Goal: Task Accomplishment & Management: Manage account settings

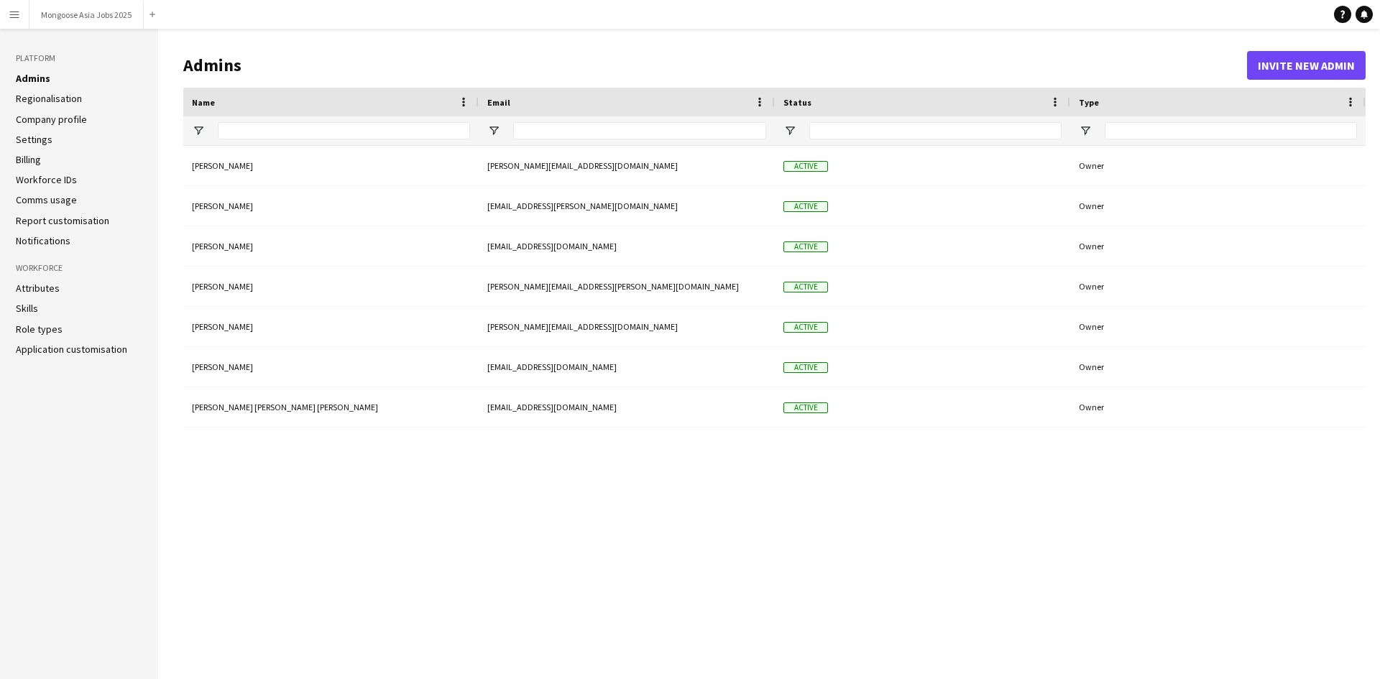
click at [9, 19] on app-icon "Menu" at bounding box center [14, 14] width 11 height 11
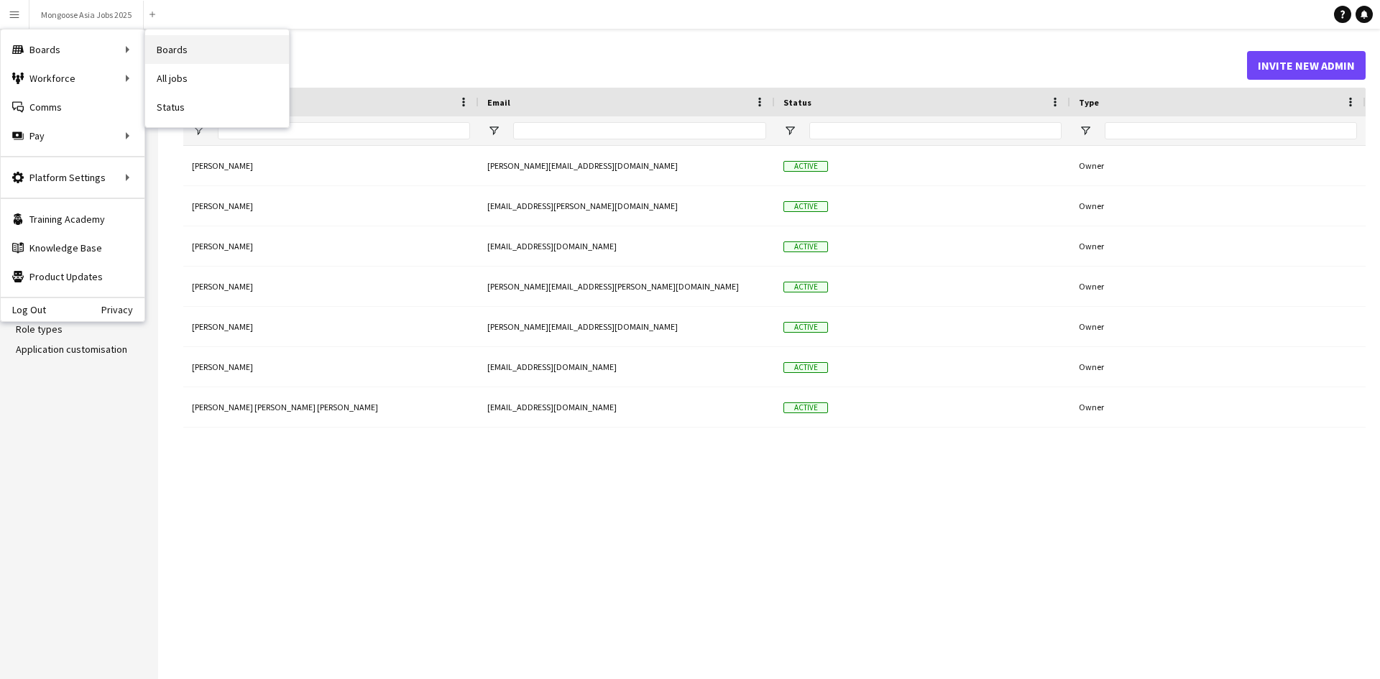
click at [198, 45] on link "Boards" at bounding box center [217, 49] width 144 height 29
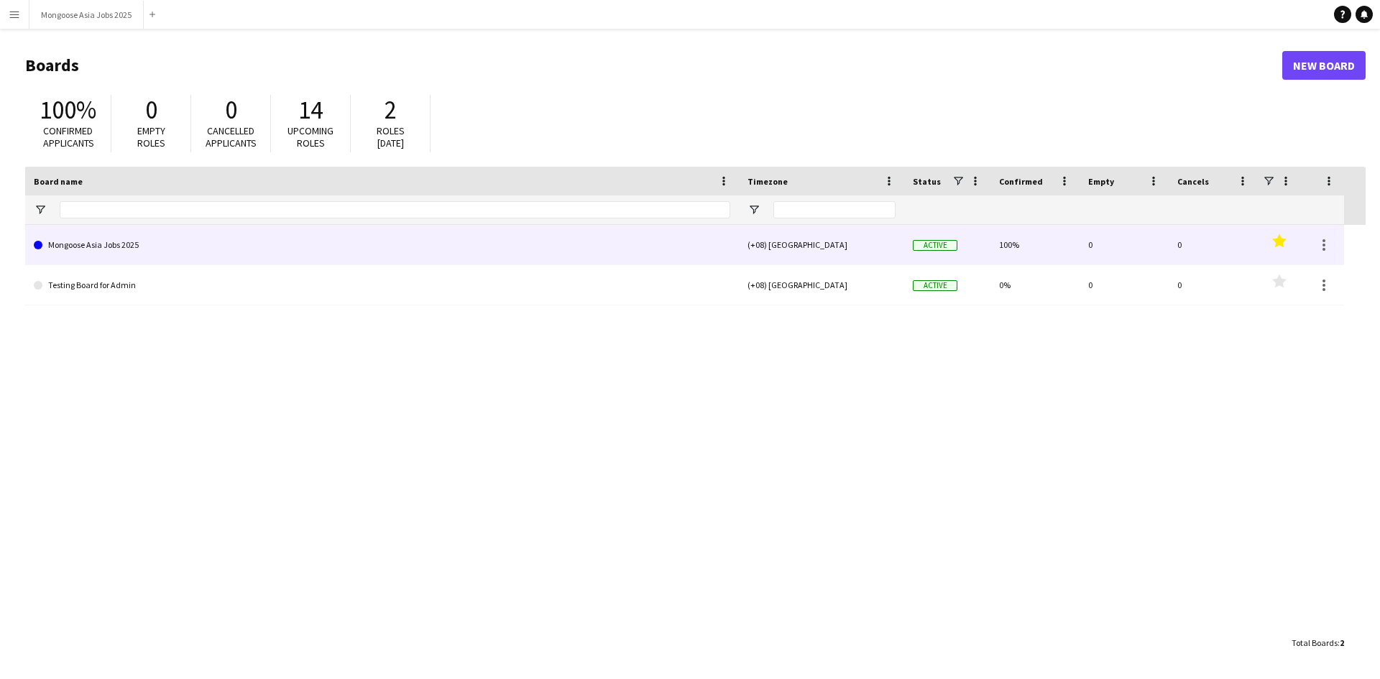
click at [113, 240] on link "Mongoose Asia Jobs 2025" at bounding box center [382, 245] width 696 height 40
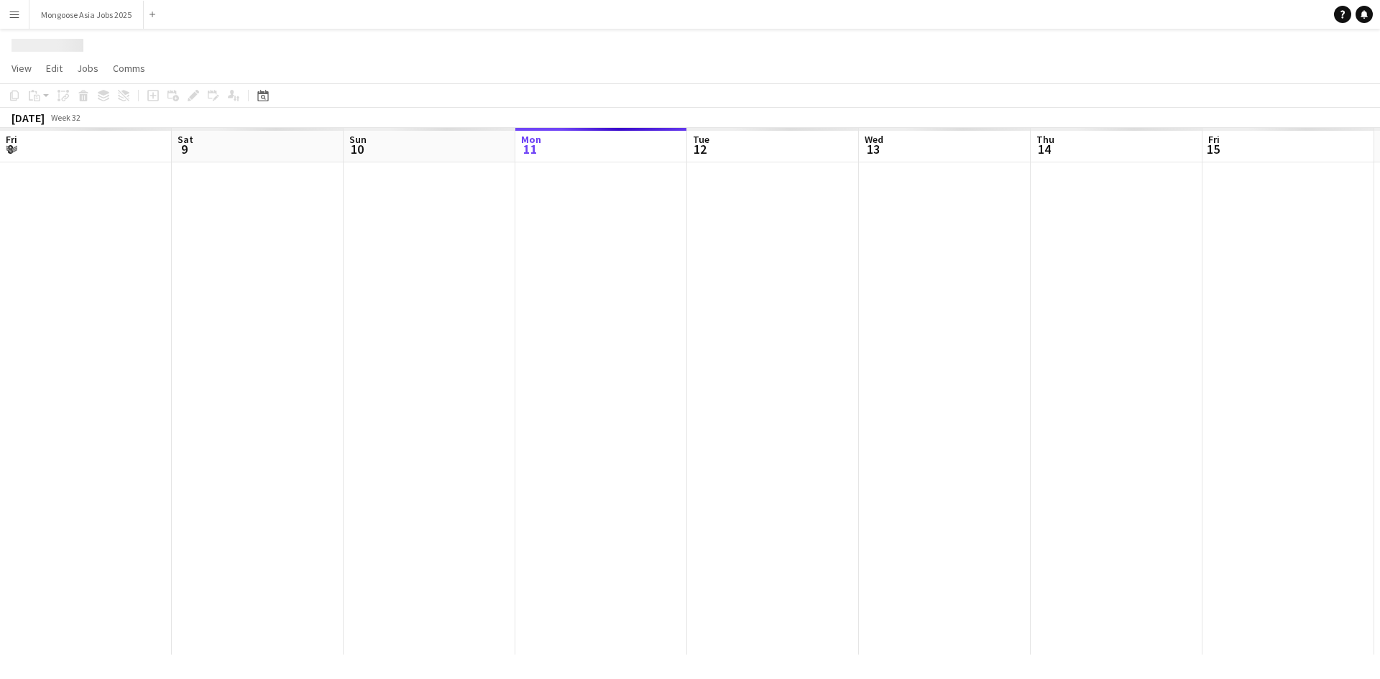
scroll to position [0, 343]
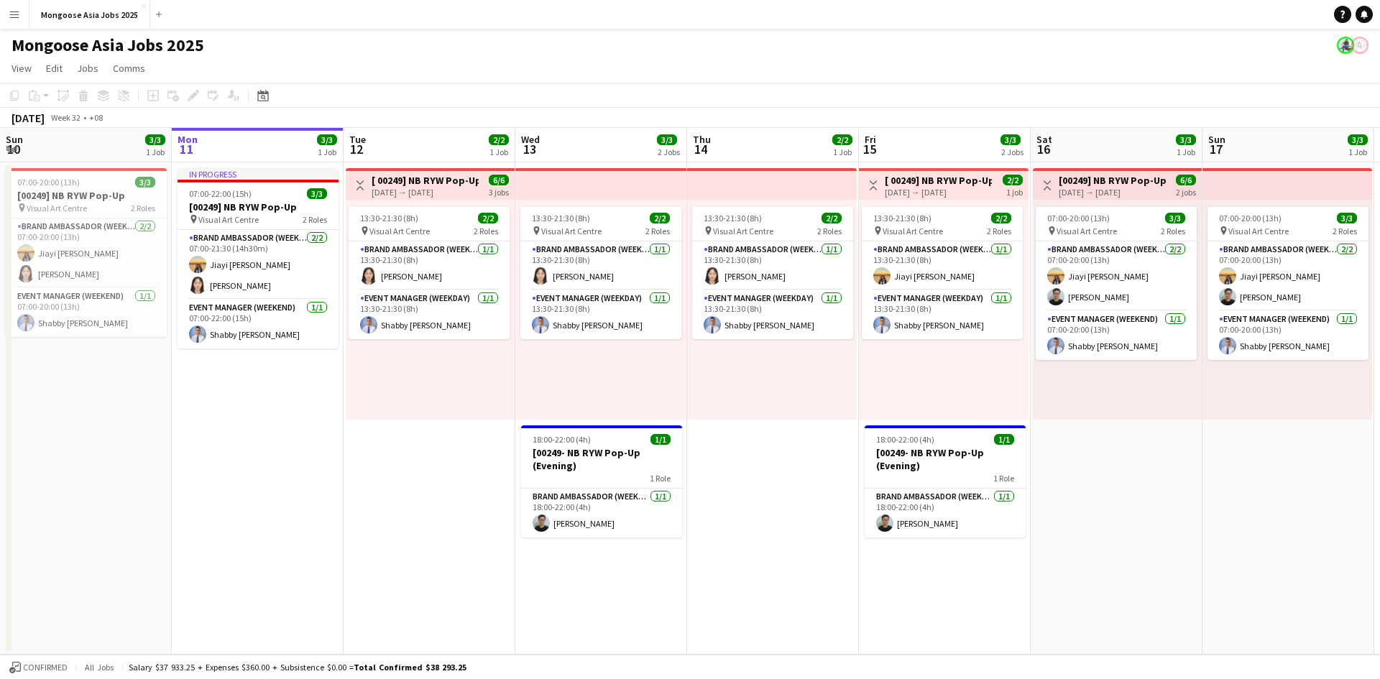
click at [14, 11] on app-icon "Menu" at bounding box center [14, 14] width 11 height 11
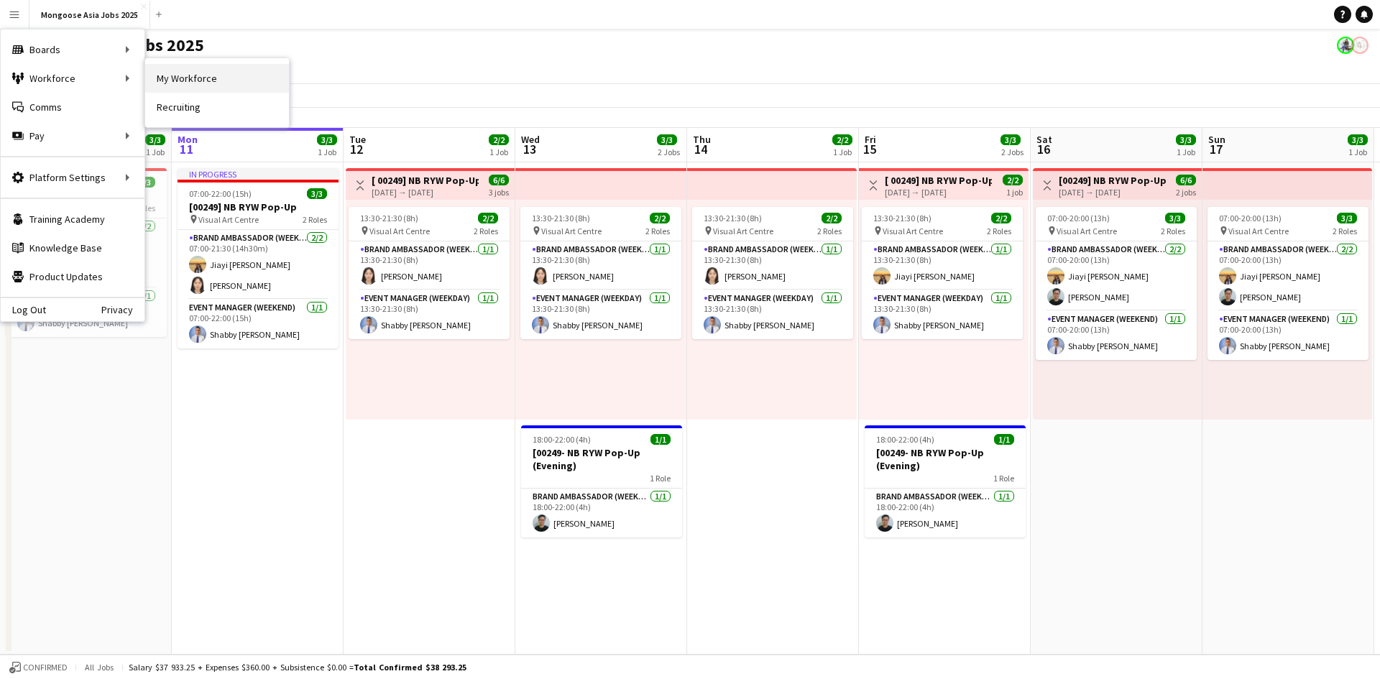
click at [212, 86] on link "My Workforce" at bounding box center [217, 78] width 144 height 29
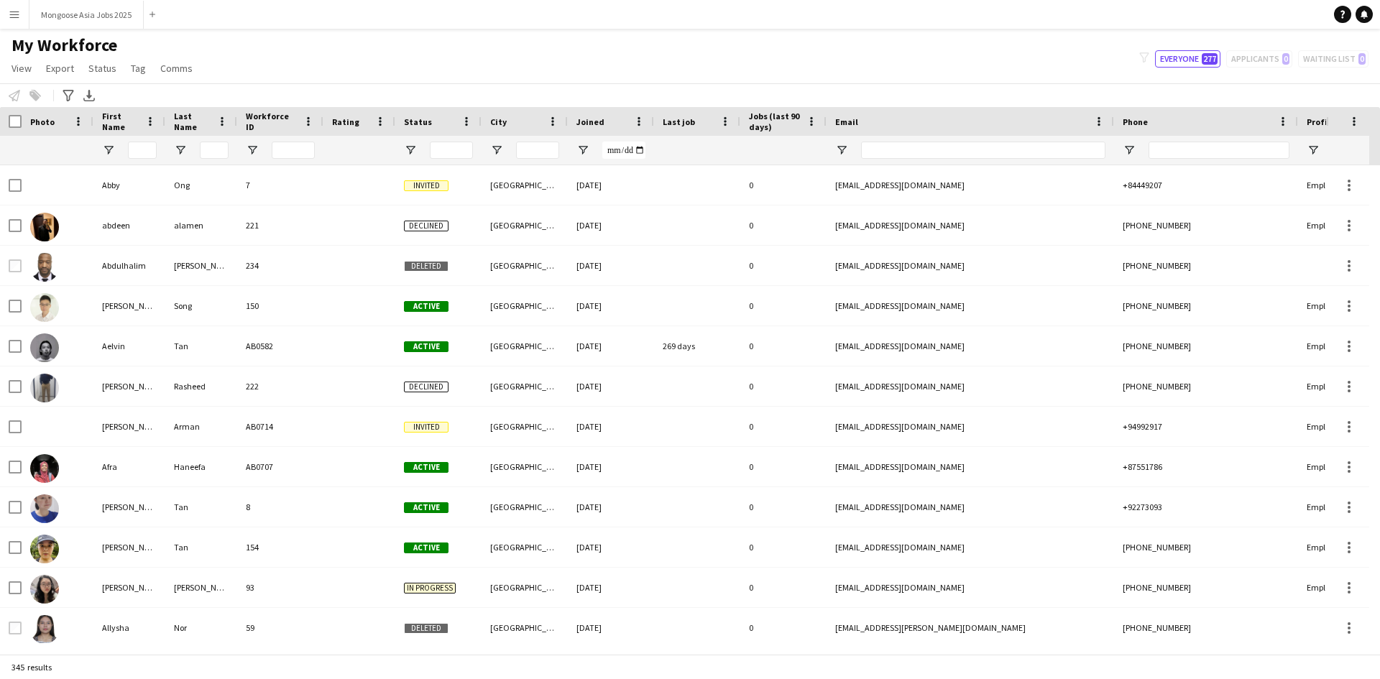
click at [23, 12] on button "Menu" at bounding box center [14, 14] width 29 height 29
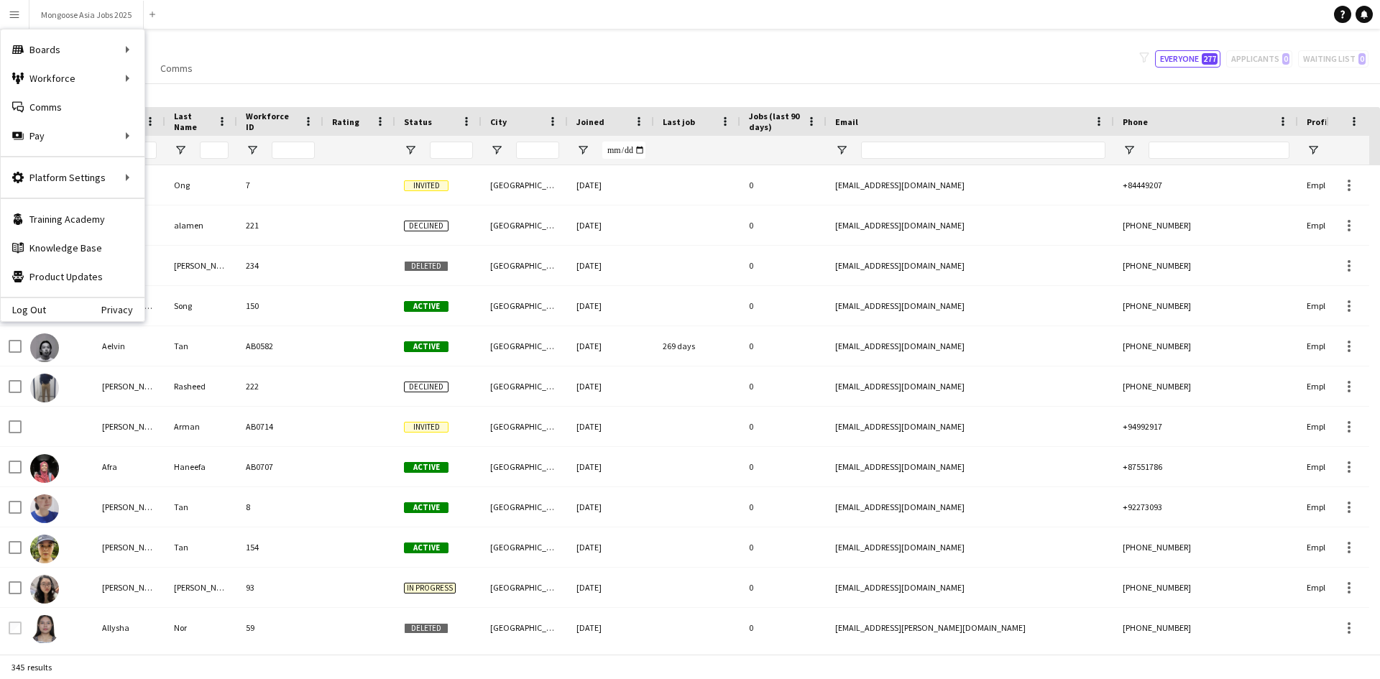
click at [17, 23] on button "Menu" at bounding box center [14, 14] width 29 height 29
click at [186, 207] on link "Your settings" at bounding box center [217, 206] width 144 height 29
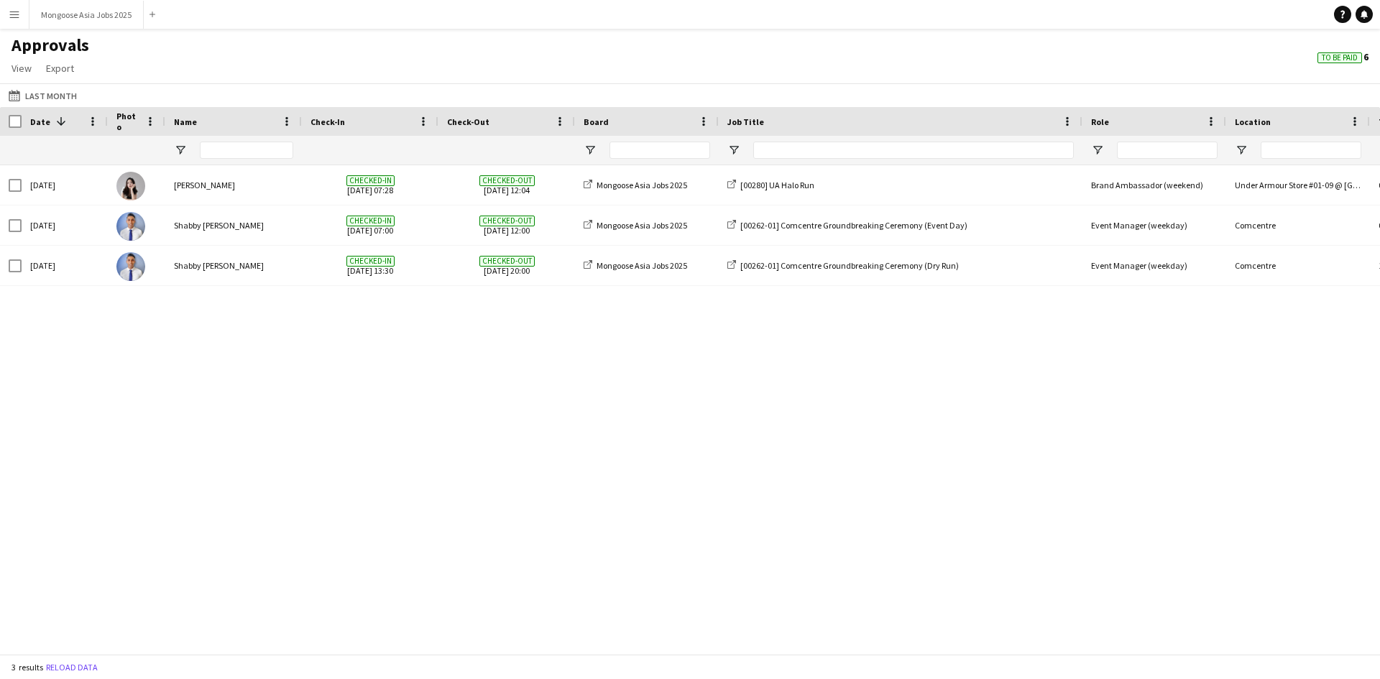
click at [18, 13] on app-icon "Menu" at bounding box center [14, 14] width 11 height 11
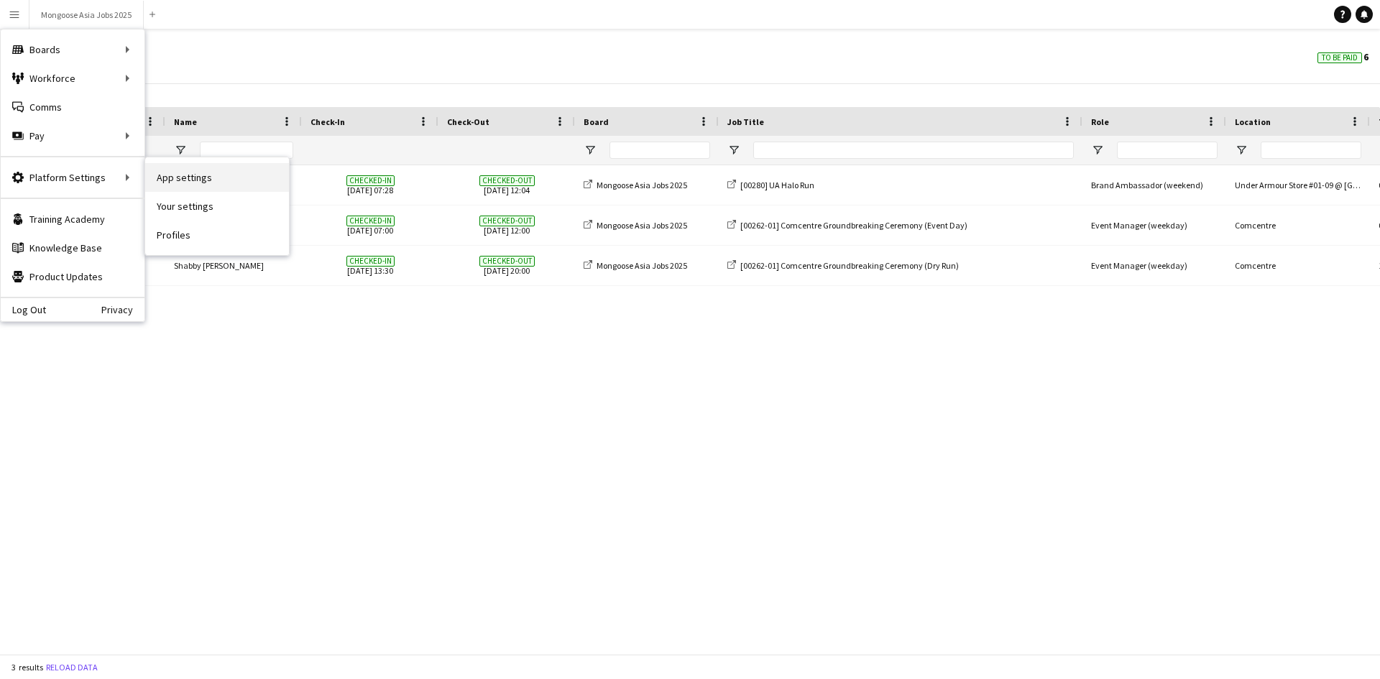
click at [213, 177] on link "App settings" at bounding box center [217, 177] width 144 height 29
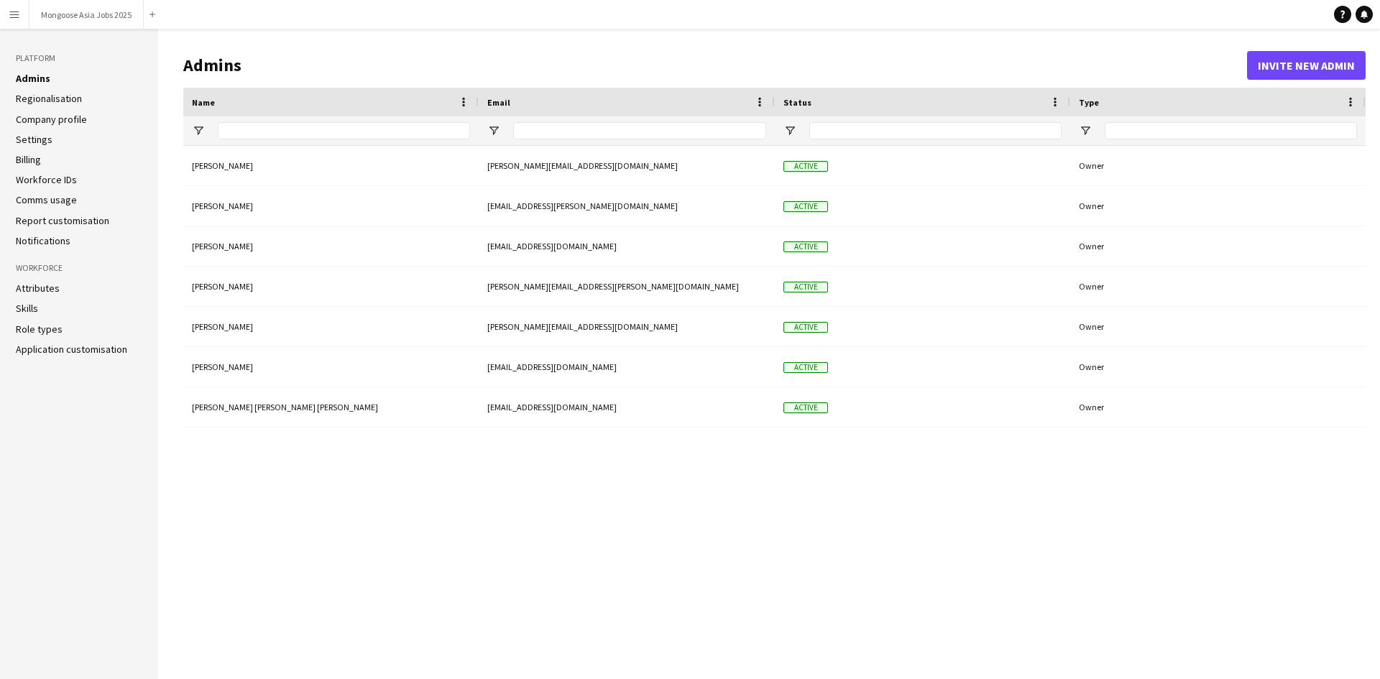
click at [36, 152] on ul "Admins Regionalisation Company profile Settings Billing Workforce IDs Comms usa…" at bounding box center [79, 159] width 126 height 175
click at [35, 156] on link "Billing" at bounding box center [28, 159] width 25 height 13
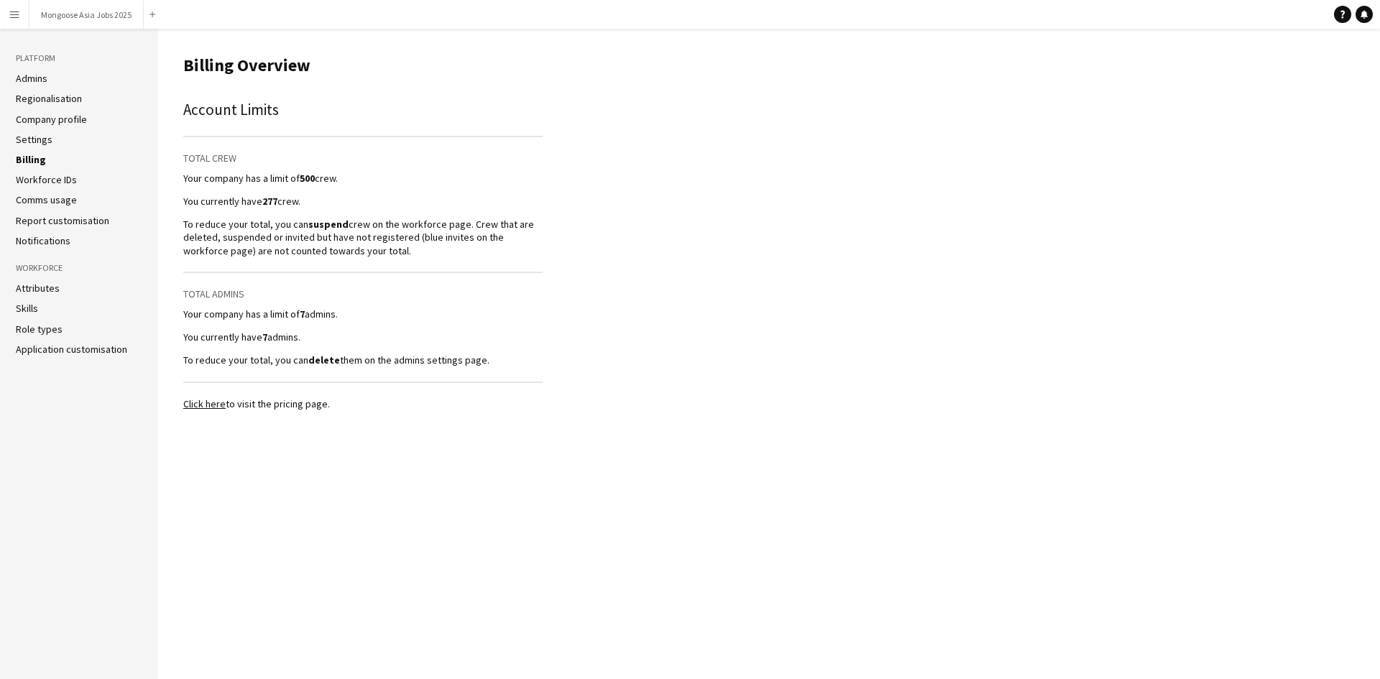
click at [204, 403] on link "Click here" at bounding box center [204, 403] width 42 height 13
click at [55, 240] on link "Notifications" at bounding box center [43, 240] width 55 height 13
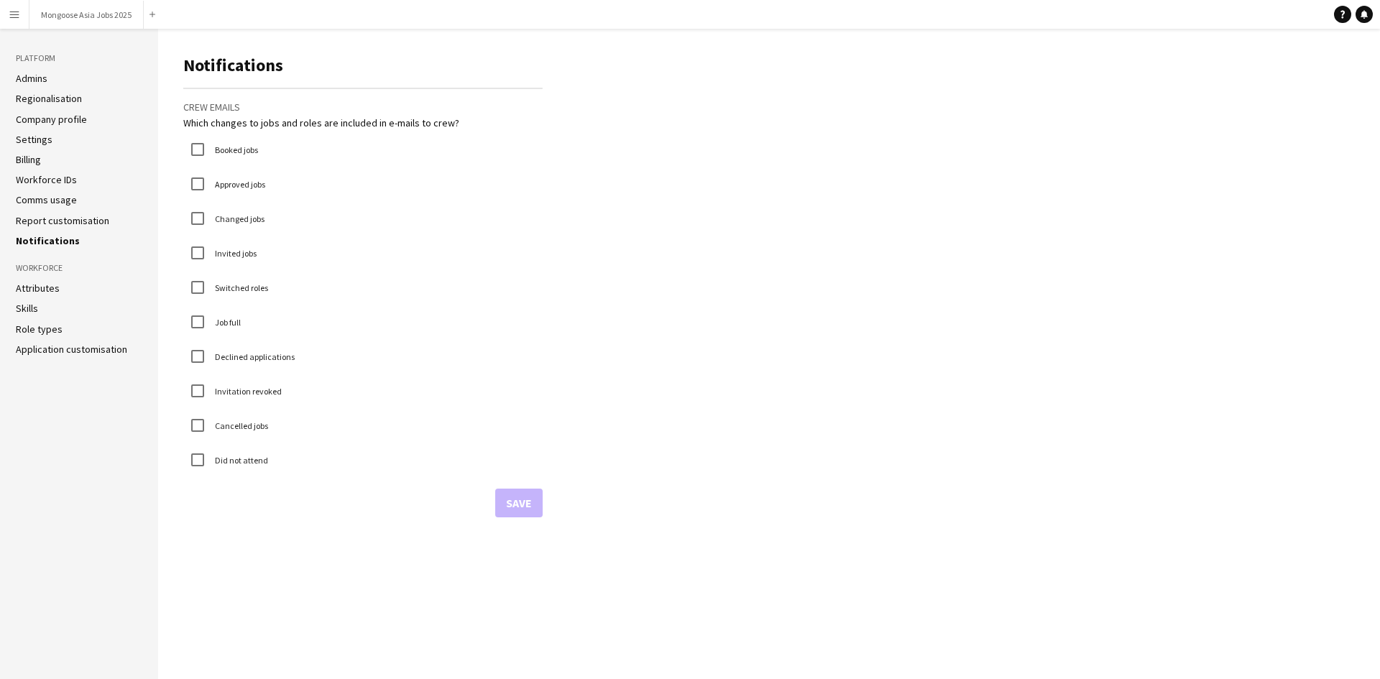
click at [58, 216] on link "Report customisation" at bounding box center [62, 220] width 93 height 13
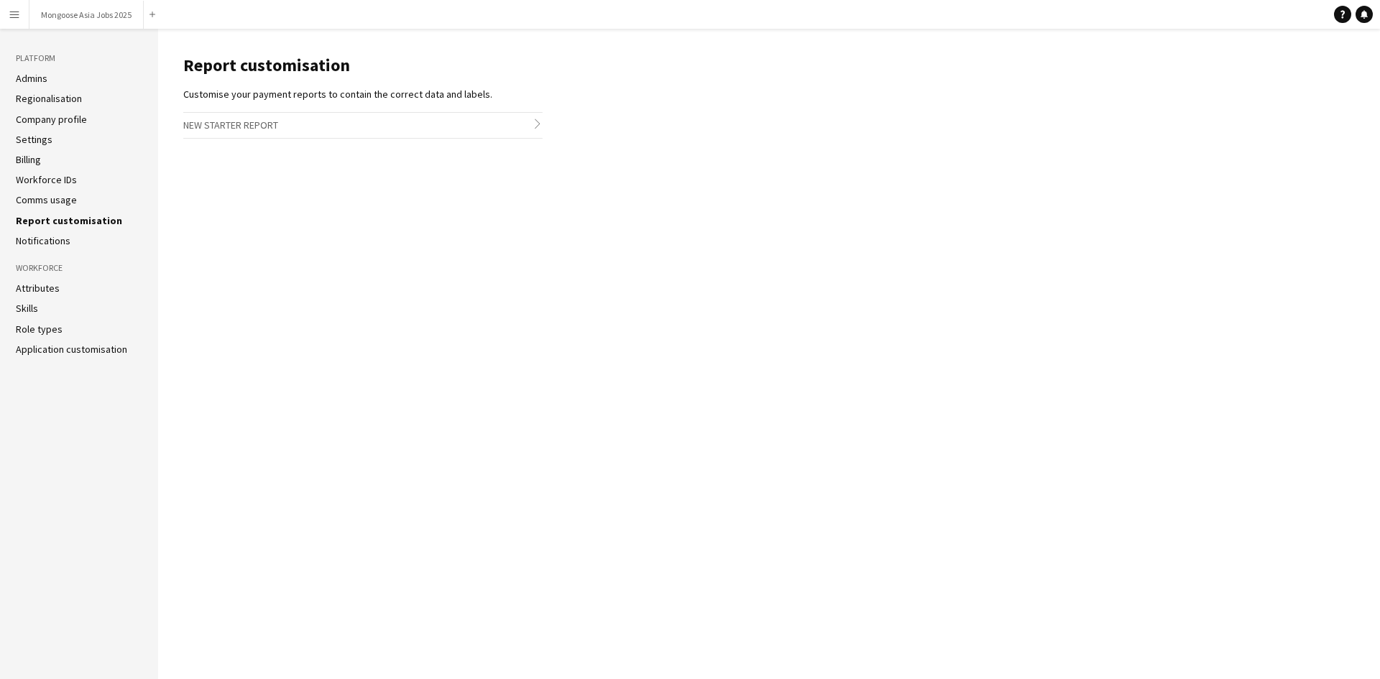
click at [29, 159] on link "Billing" at bounding box center [28, 159] width 25 height 13
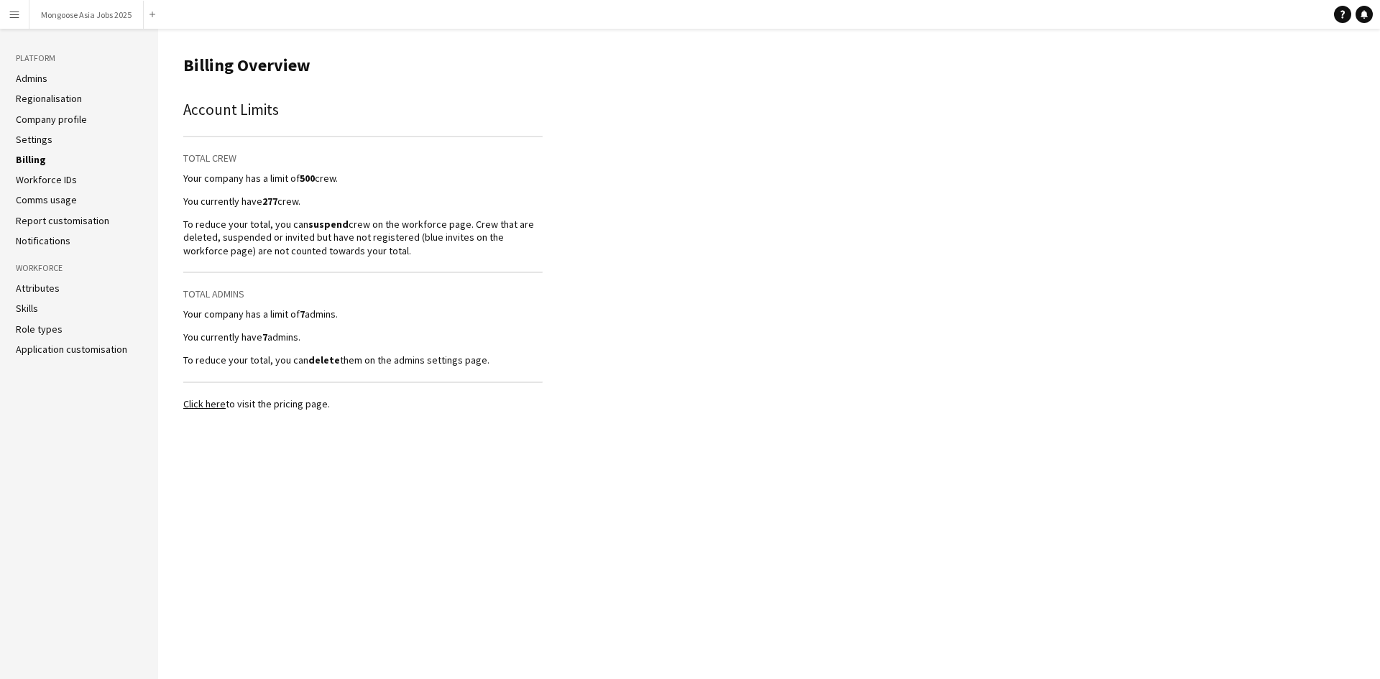
click at [31, 73] on link "Admins" at bounding box center [32, 78] width 32 height 13
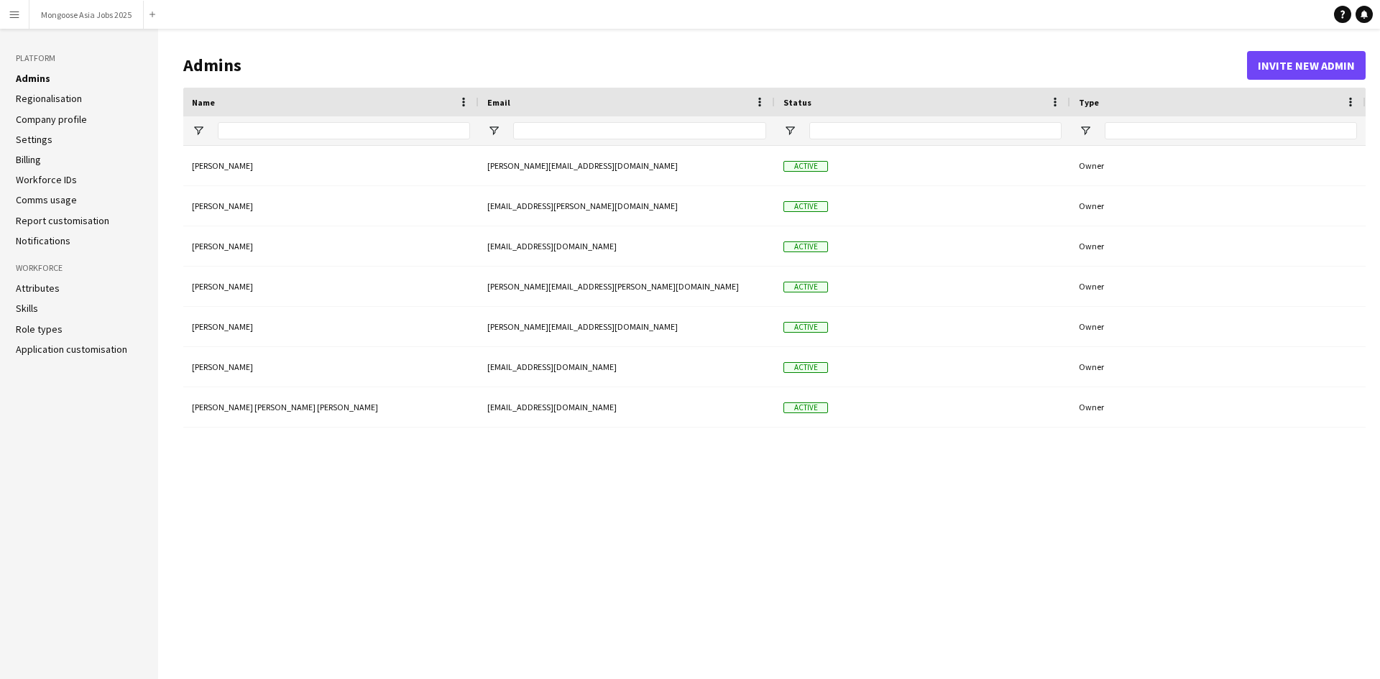
click at [18, 19] on app-icon "Menu" at bounding box center [14, 14] width 11 height 11
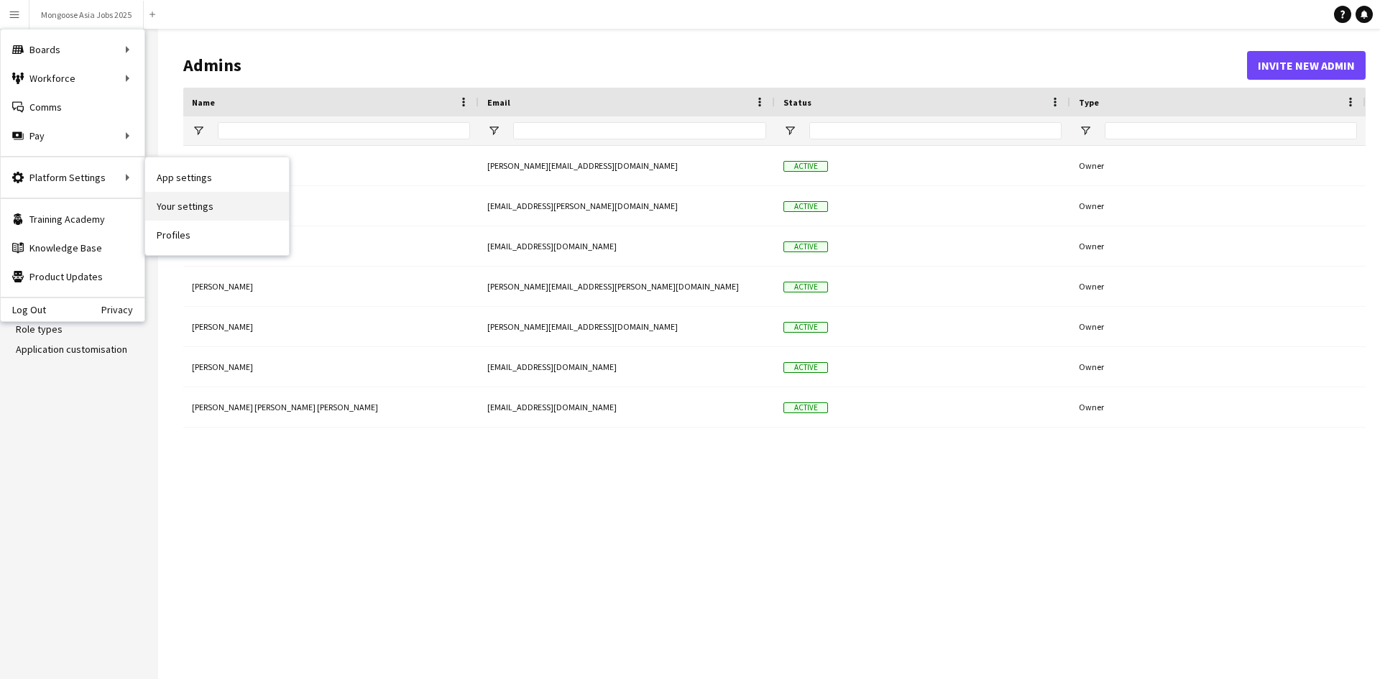
click at [175, 211] on link "Your settings" at bounding box center [217, 206] width 144 height 29
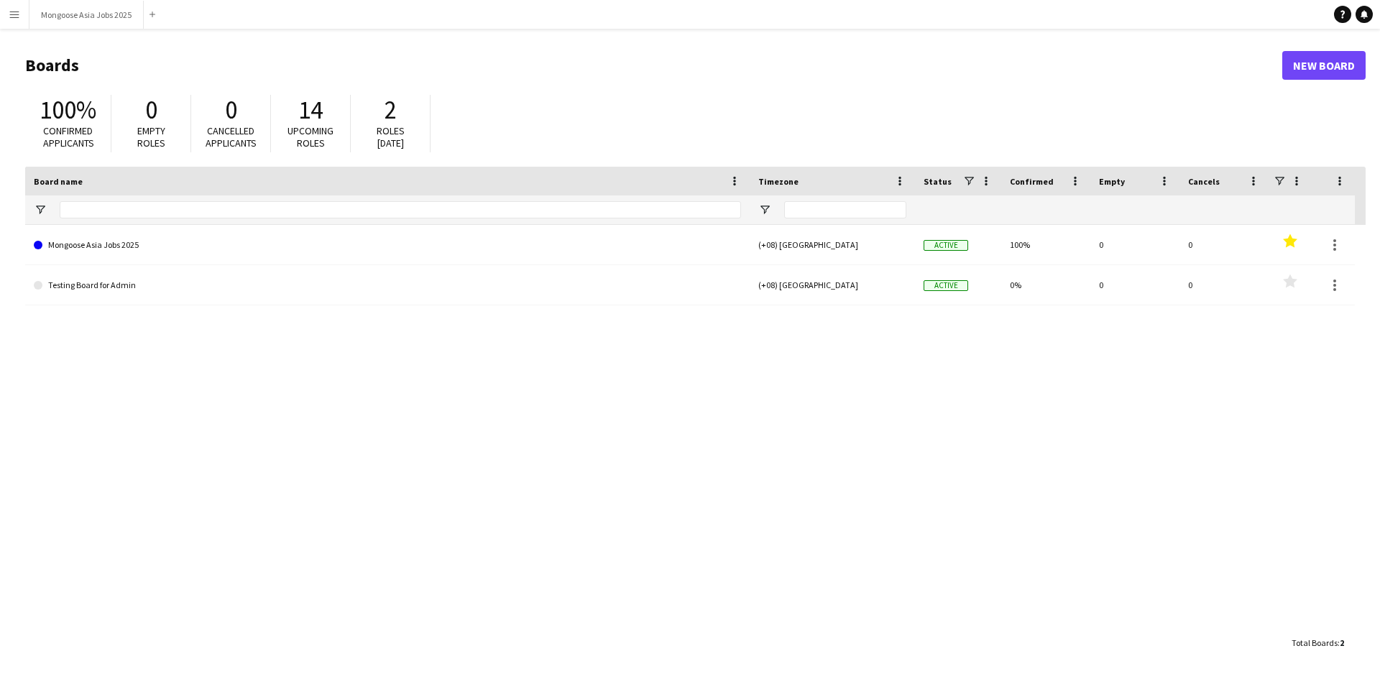
click at [17, 11] on app-icon "Menu" at bounding box center [14, 14] width 11 height 11
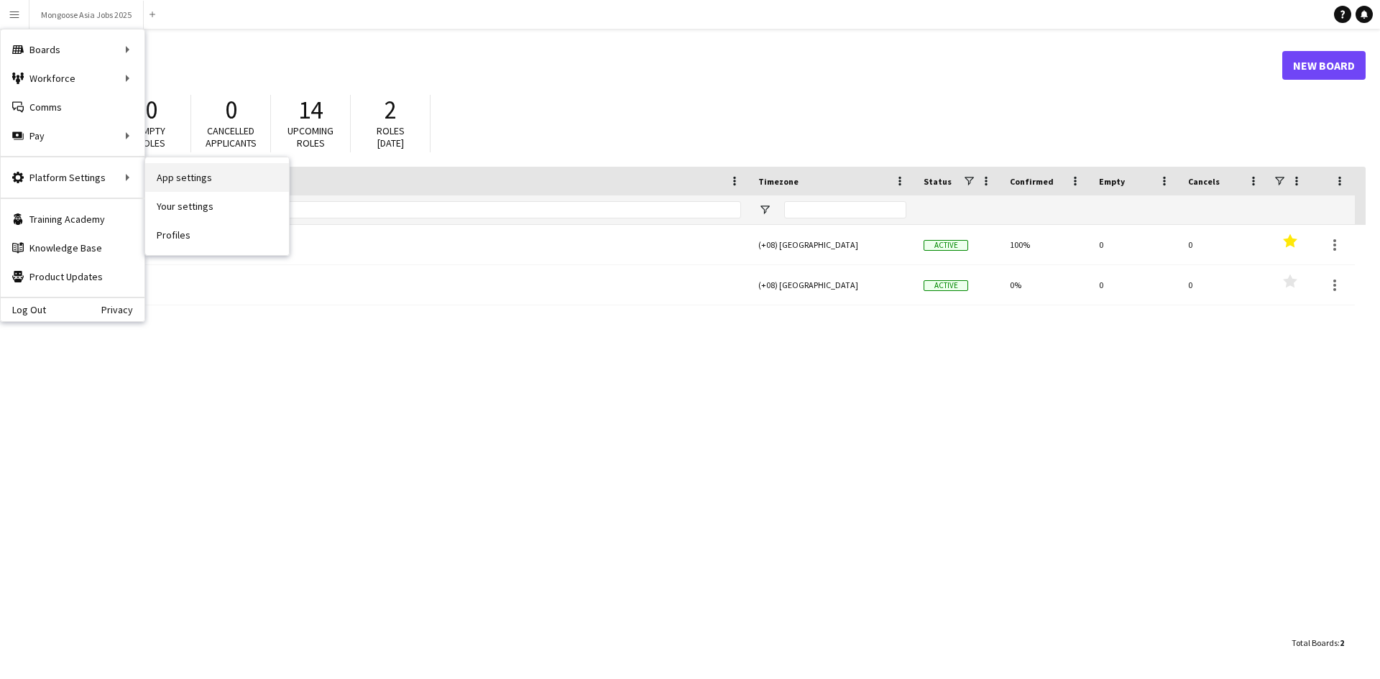
click at [195, 175] on link "App settings" at bounding box center [217, 177] width 144 height 29
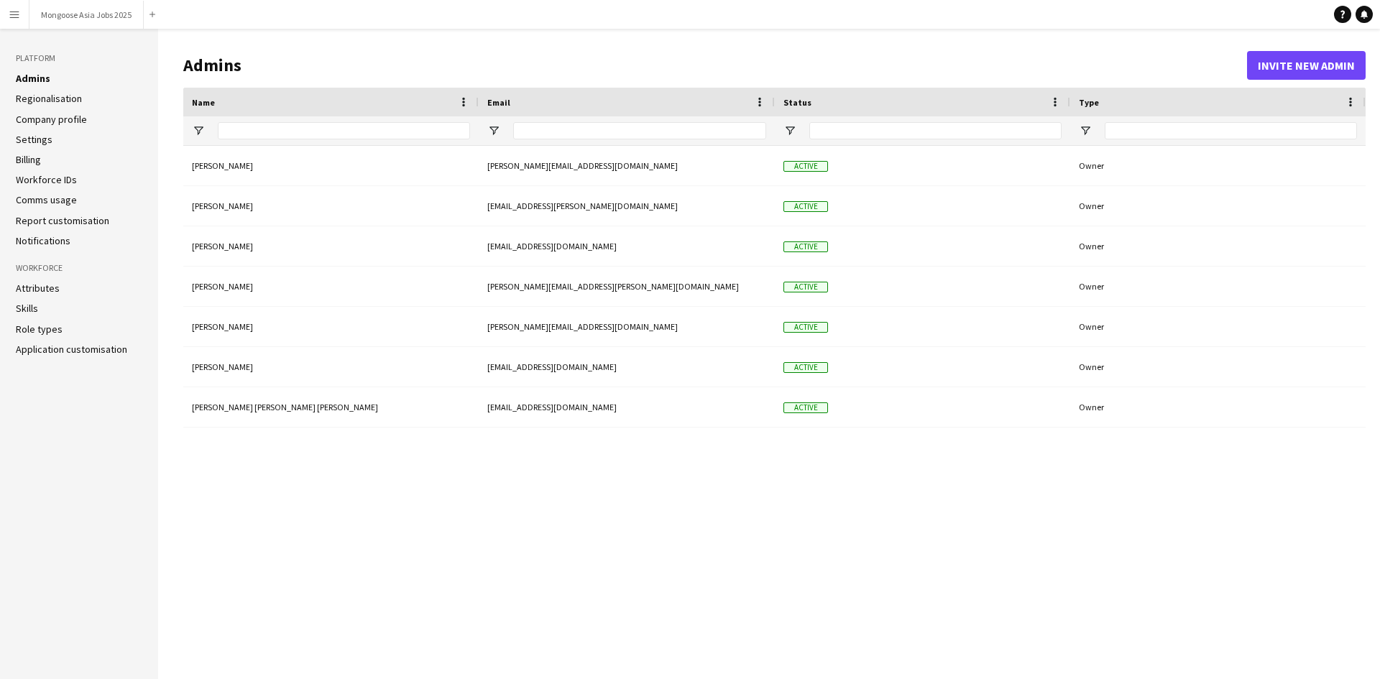
click at [31, 134] on link "Settings" at bounding box center [34, 139] width 37 height 13
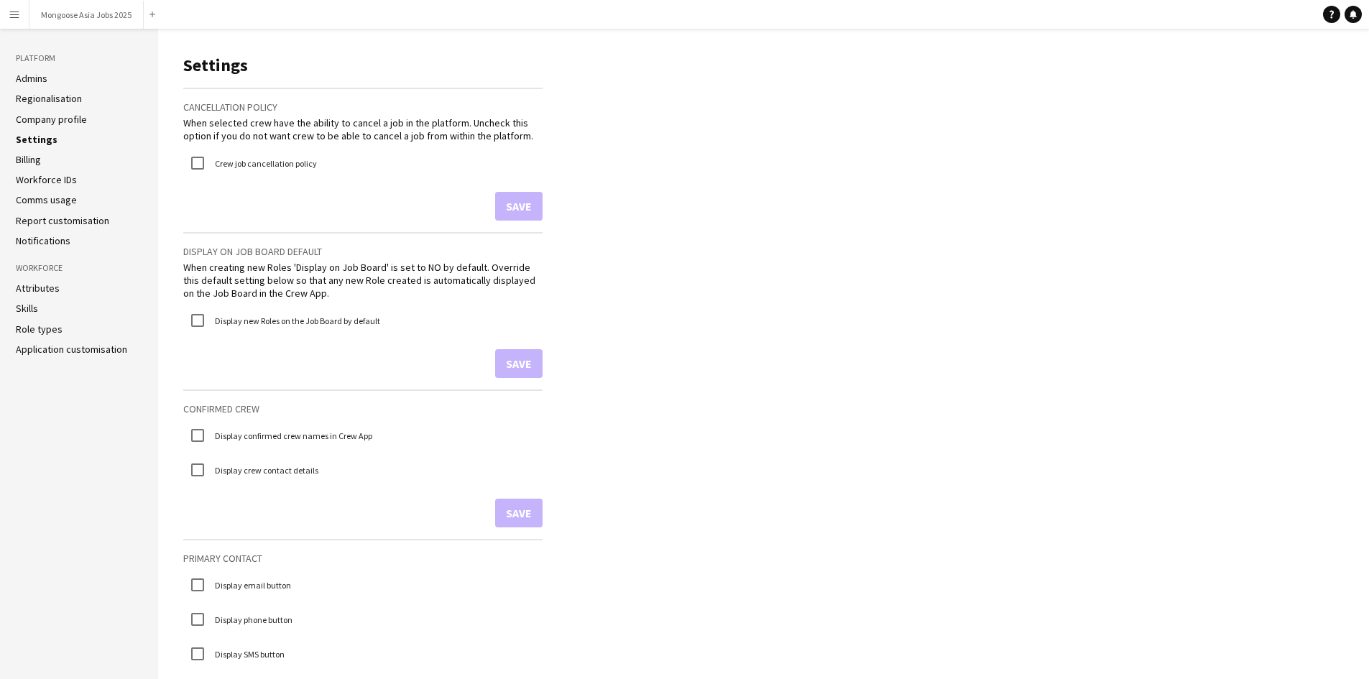
click at [45, 154] on li "Billing" at bounding box center [79, 159] width 126 height 13
click at [31, 162] on link "Billing" at bounding box center [28, 159] width 25 height 13
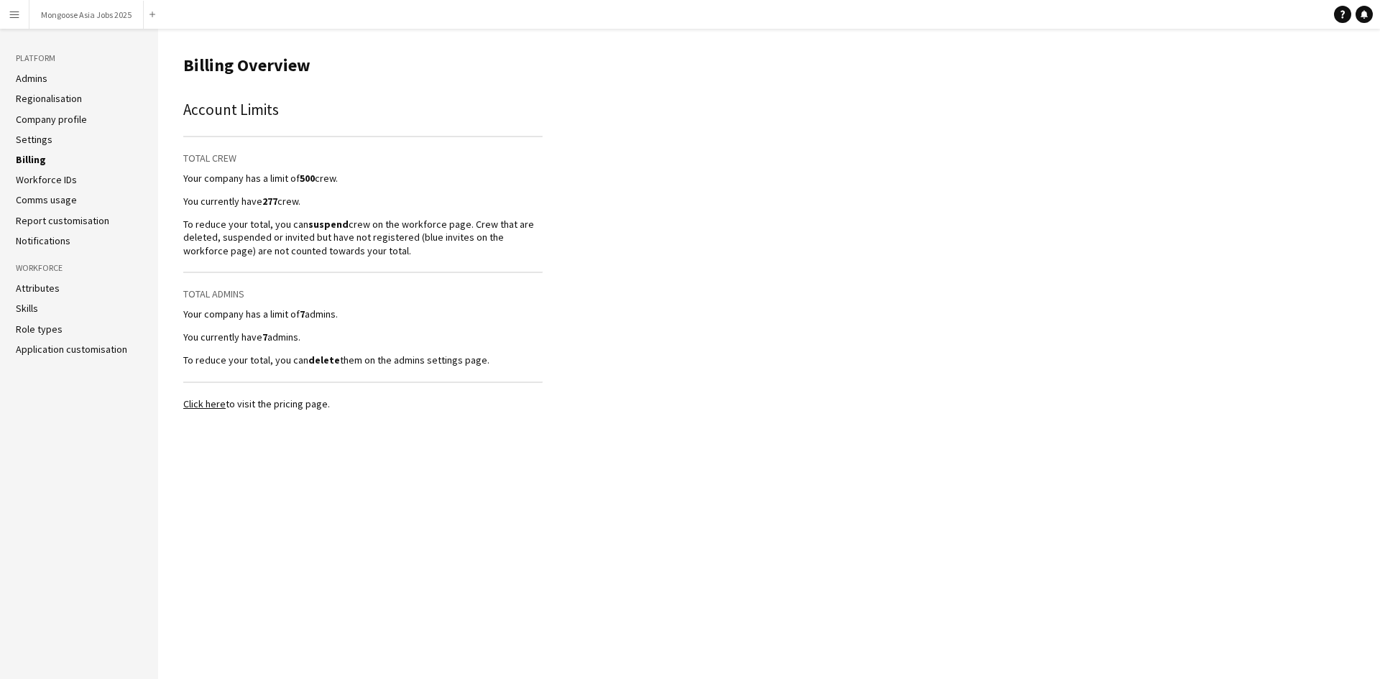
click at [36, 75] on link "Admins" at bounding box center [32, 78] width 32 height 13
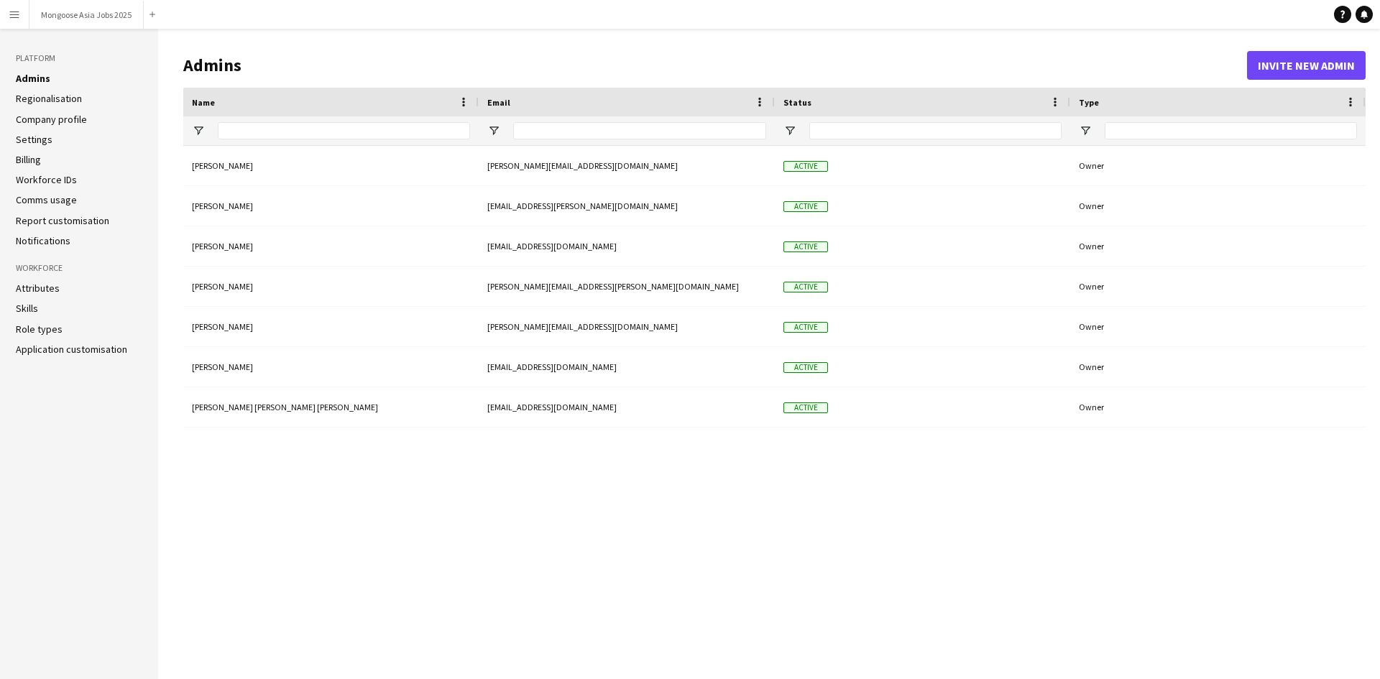
click at [33, 97] on link "Regionalisation" at bounding box center [49, 98] width 66 height 13
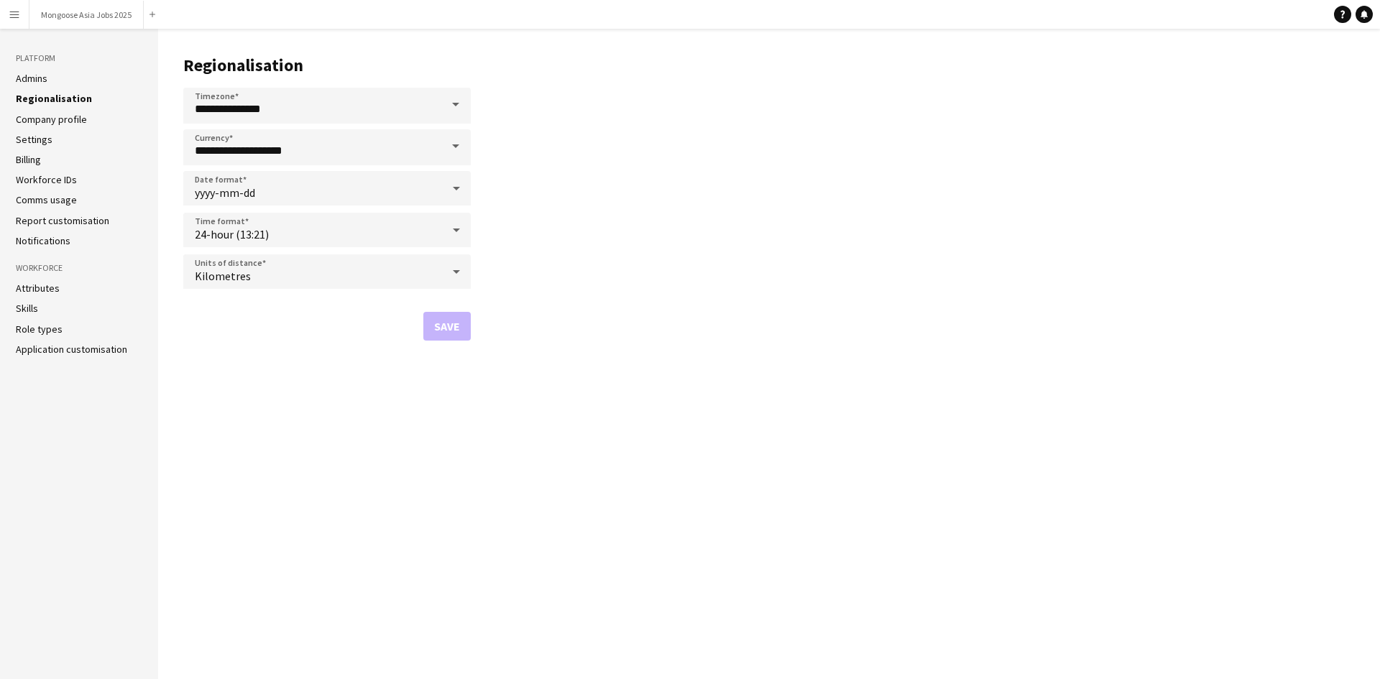
click at [36, 122] on link "Company profile" at bounding box center [51, 119] width 71 height 13
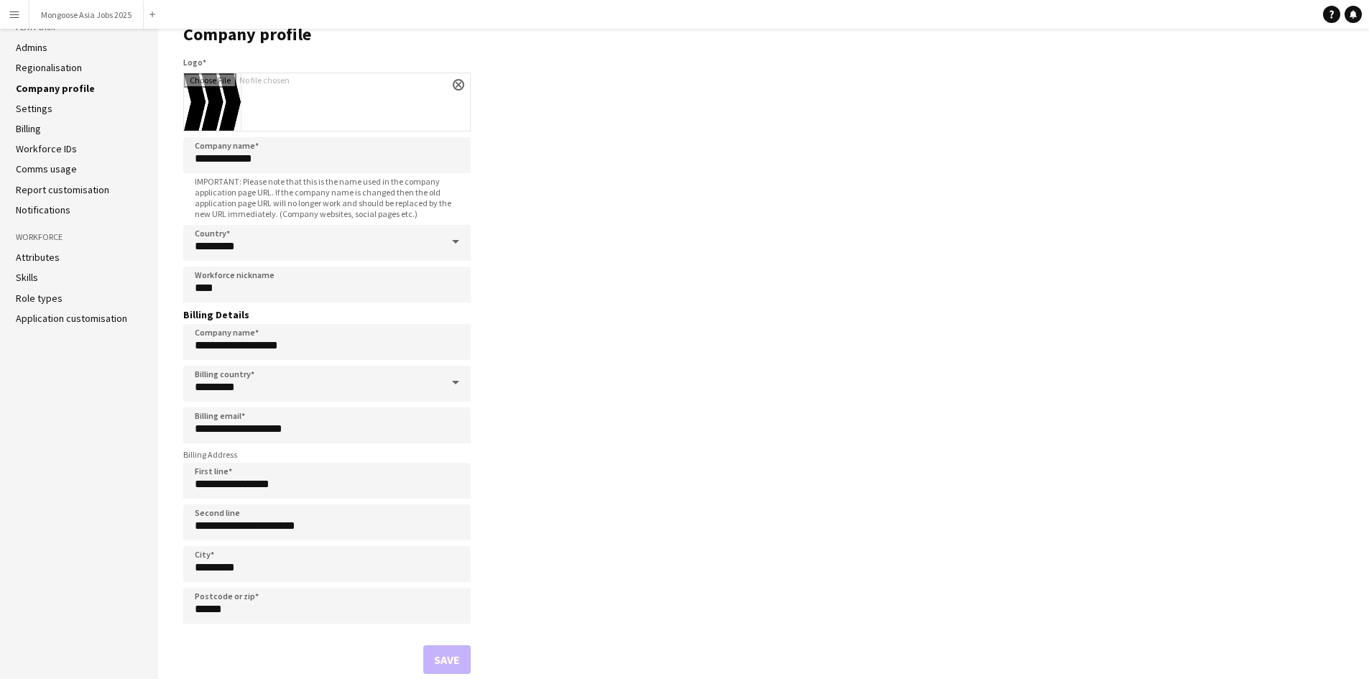
scroll to position [47, 0]
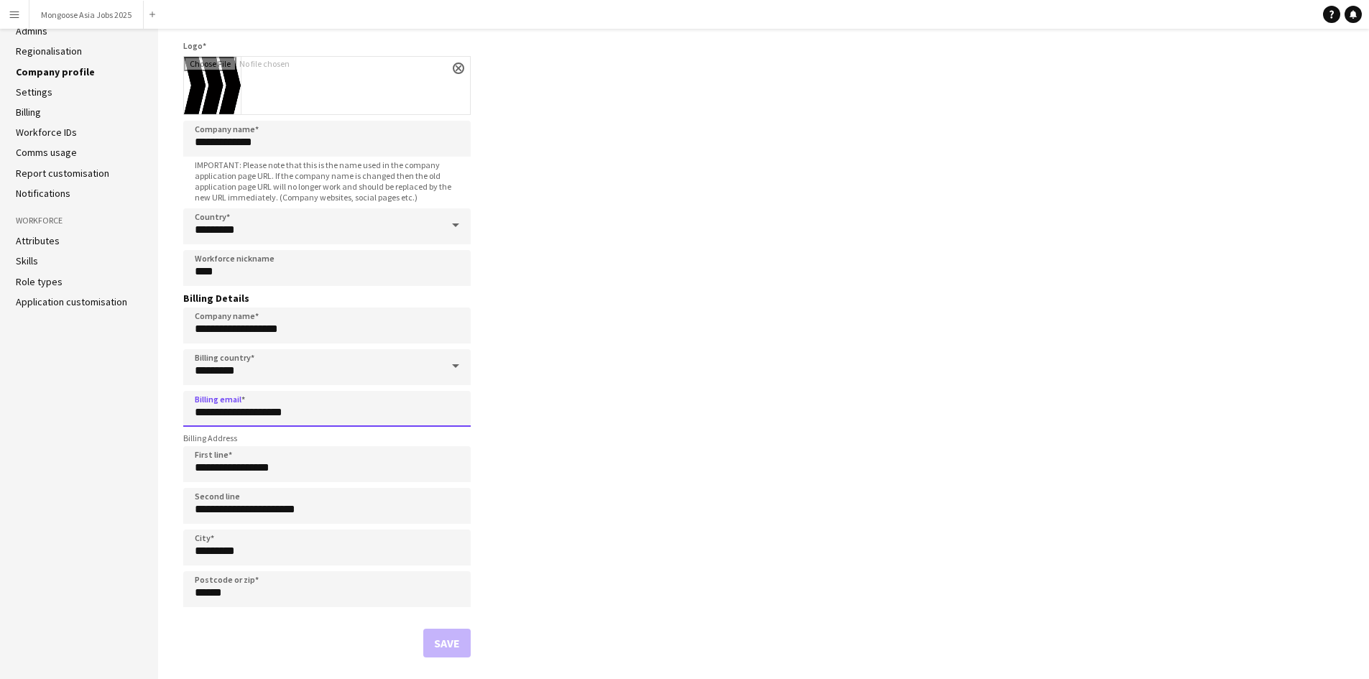
click at [323, 412] on input "**********" at bounding box center [326, 409] width 287 height 36
click at [249, 410] on input "**********" at bounding box center [326, 409] width 287 height 36
click at [315, 412] on input "**********" at bounding box center [326, 409] width 287 height 36
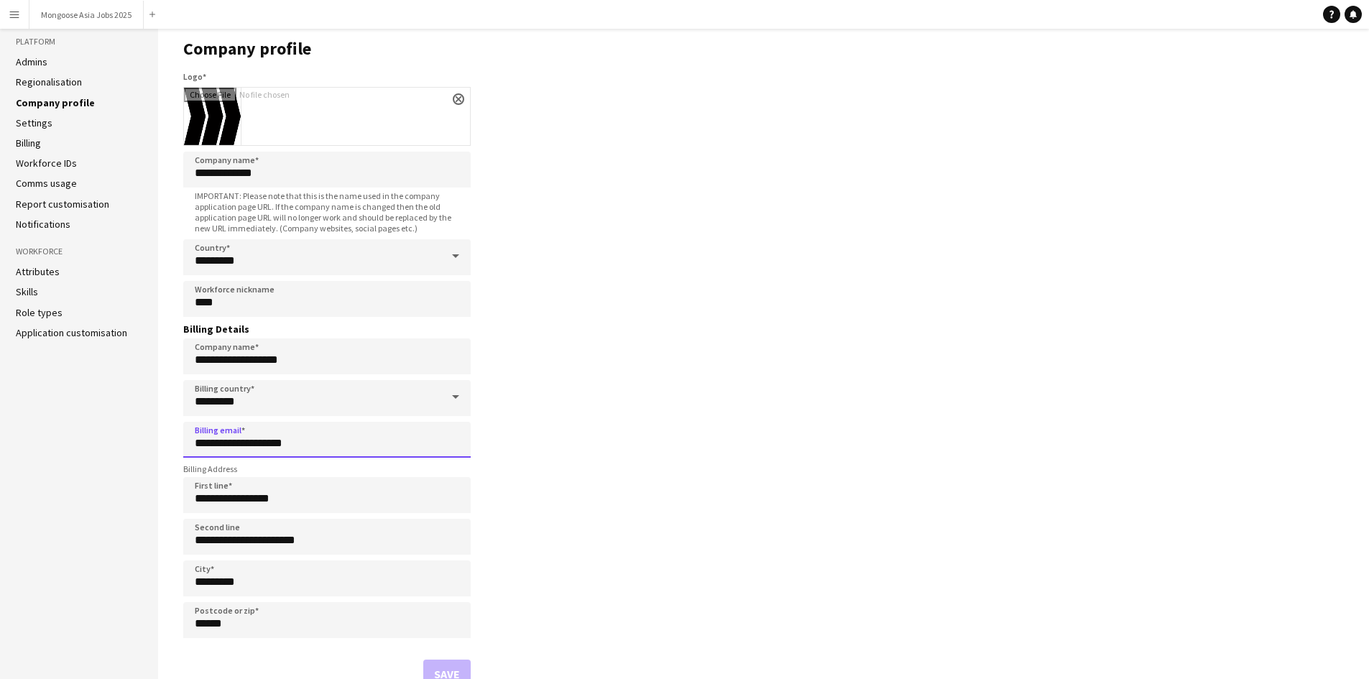
scroll to position [0, 0]
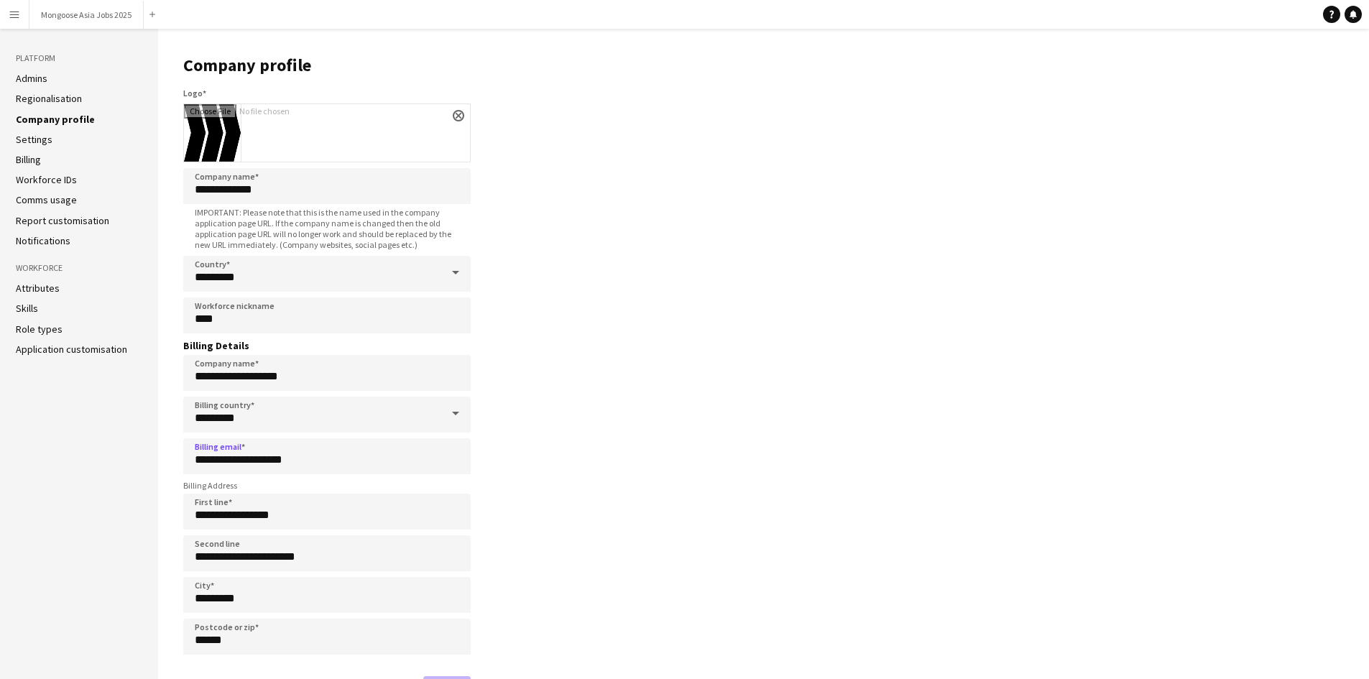
click at [15, 19] on app-icon "Menu" at bounding box center [14, 14] width 11 height 11
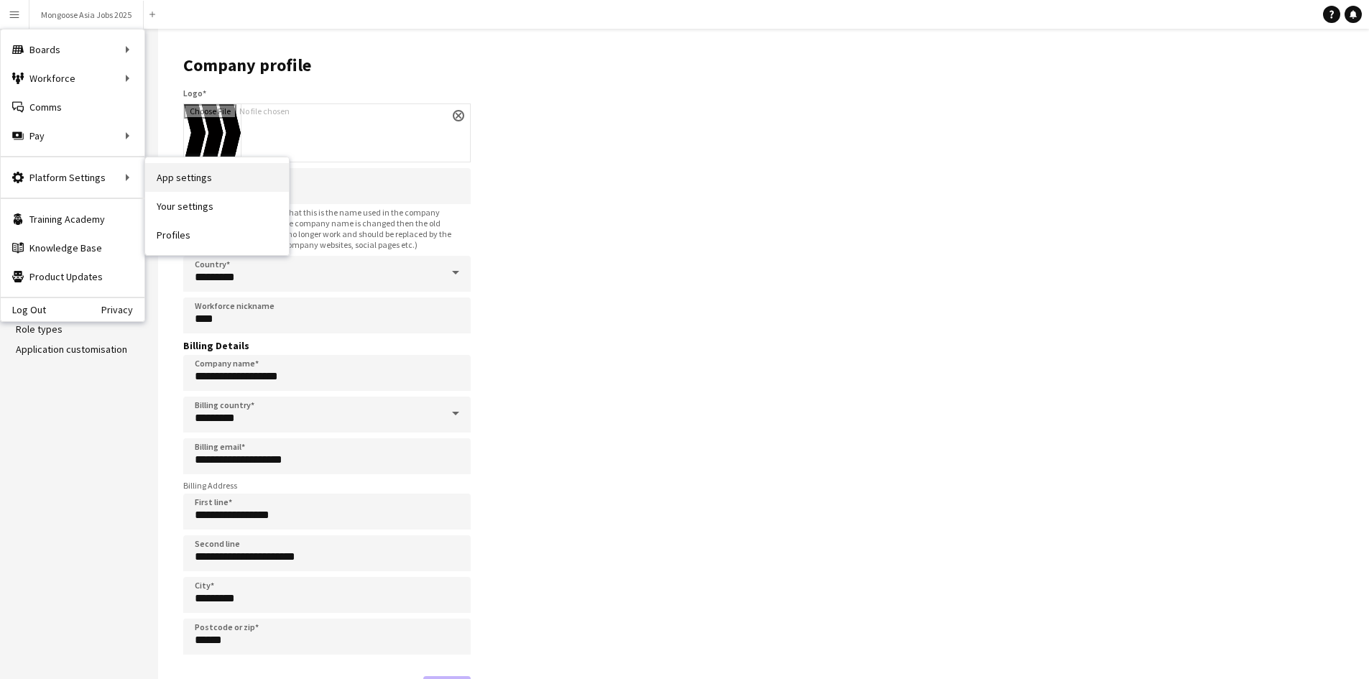
click at [196, 175] on link "App settings" at bounding box center [217, 177] width 144 height 29
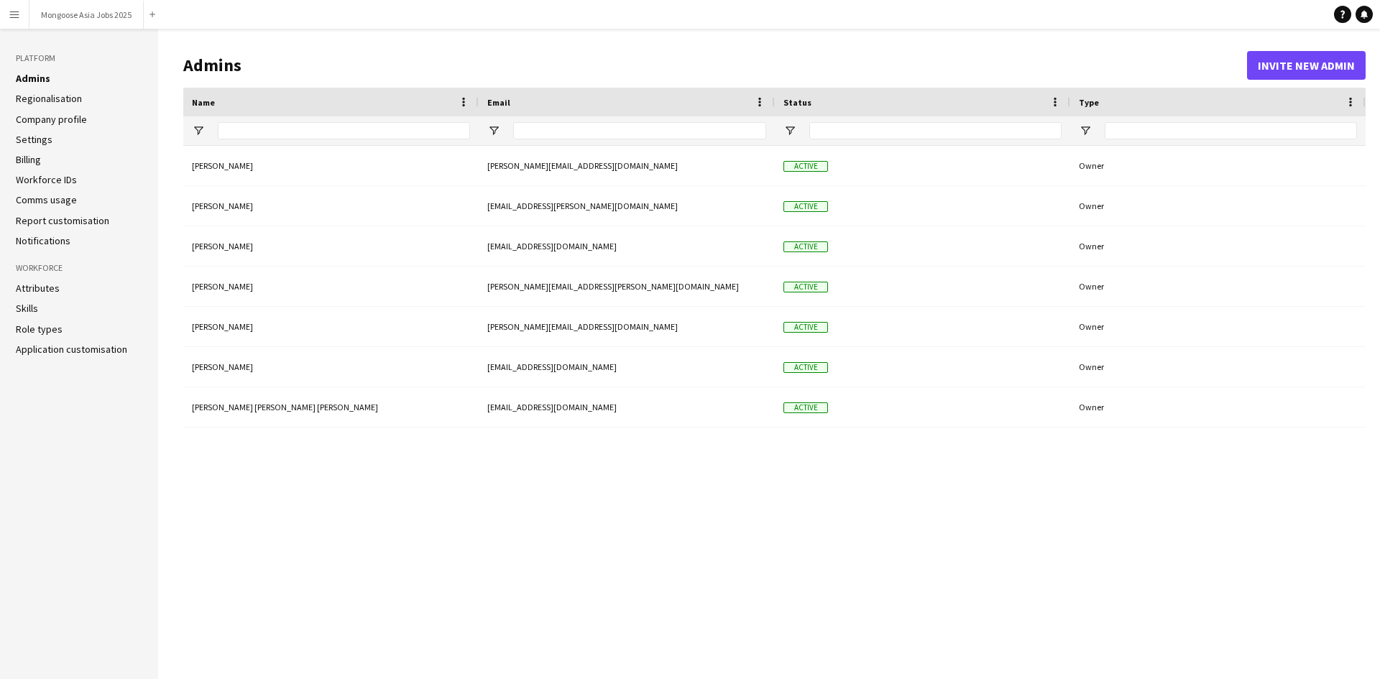
click at [16, 17] on app-icon "Menu" at bounding box center [14, 14] width 11 height 11
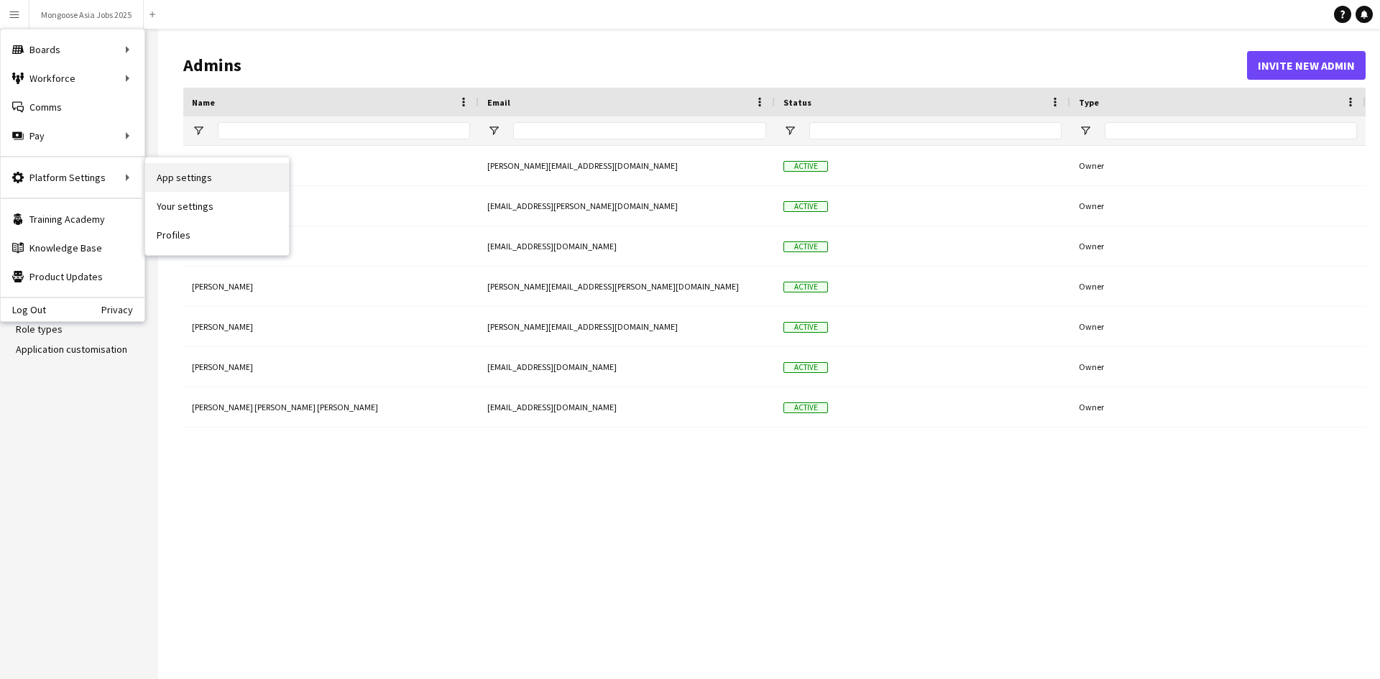
click at [193, 170] on link "App settings" at bounding box center [217, 177] width 144 height 29
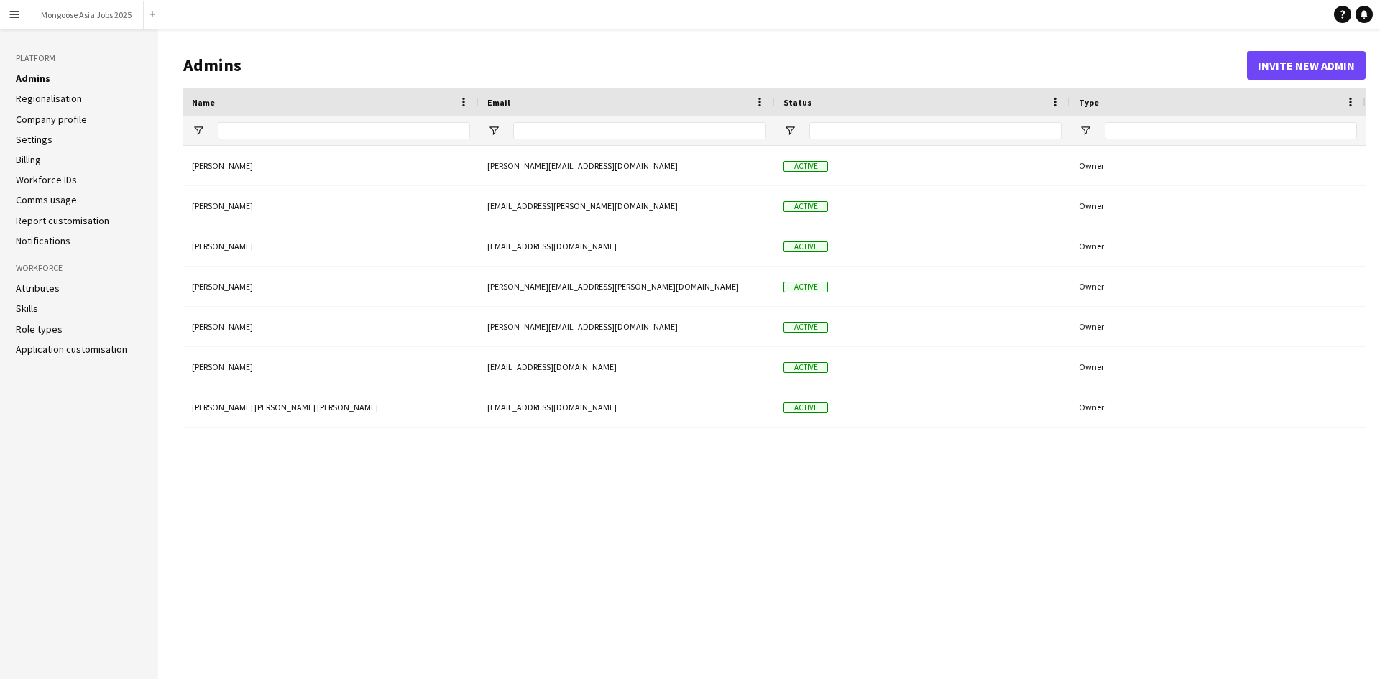
click at [28, 139] on link "Settings" at bounding box center [34, 139] width 37 height 13
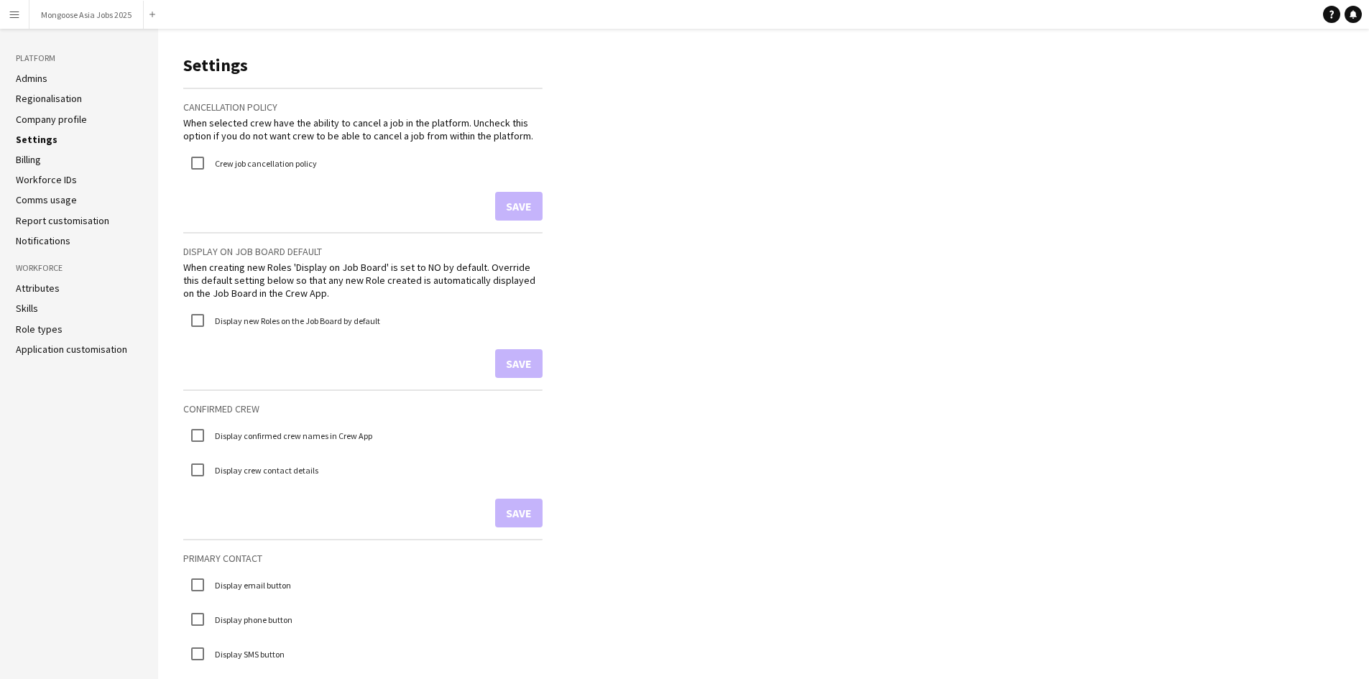
click at [35, 238] on link "Notifications" at bounding box center [43, 240] width 55 height 13
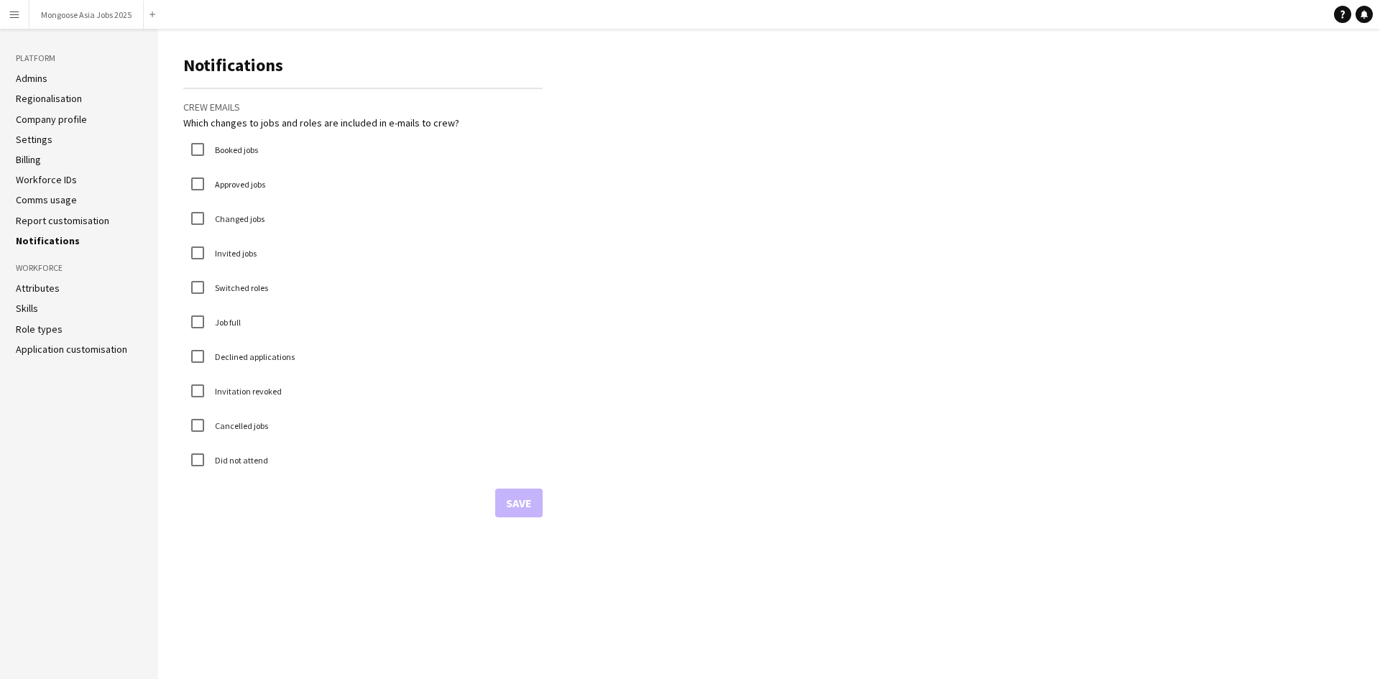
click at [40, 210] on ul "Admins Regionalisation Company profile Settings Billing Workforce IDs Comms usa…" at bounding box center [79, 159] width 126 height 175
click at [29, 141] on link "Settings" at bounding box center [34, 139] width 37 height 13
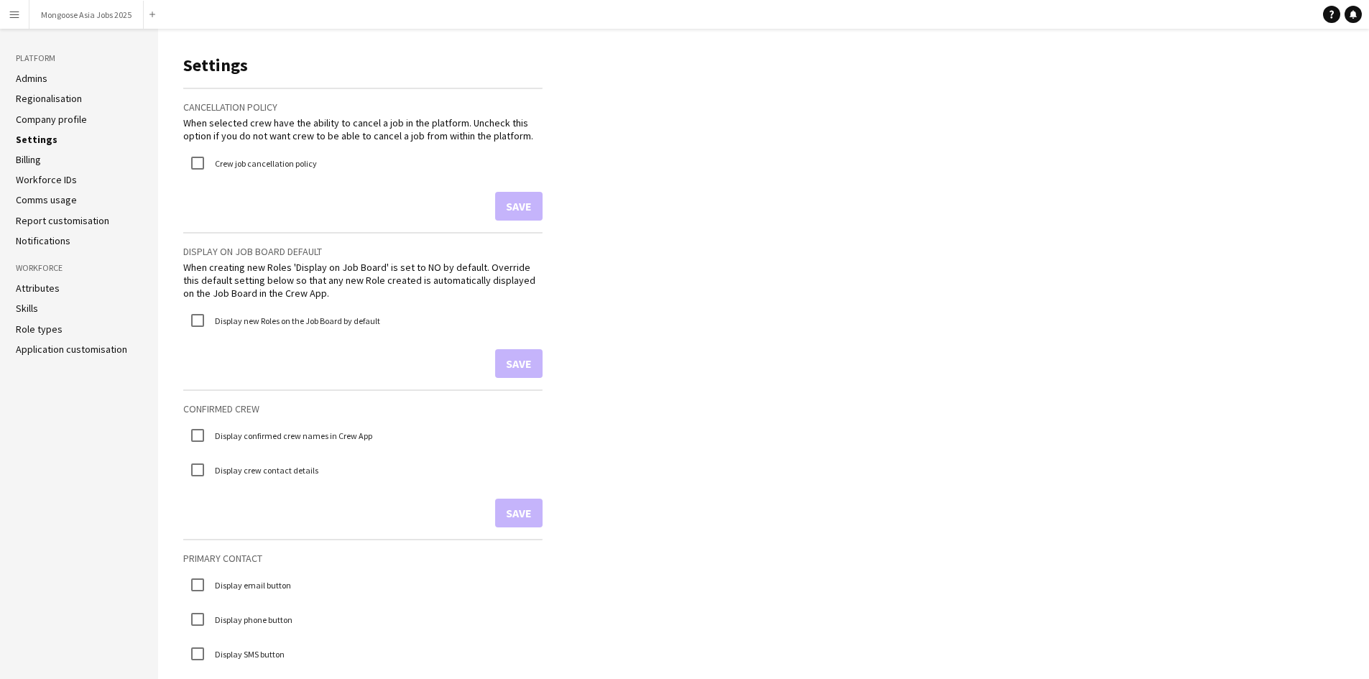
click at [37, 77] on link "Admins" at bounding box center [32, 78] width 32 height 13
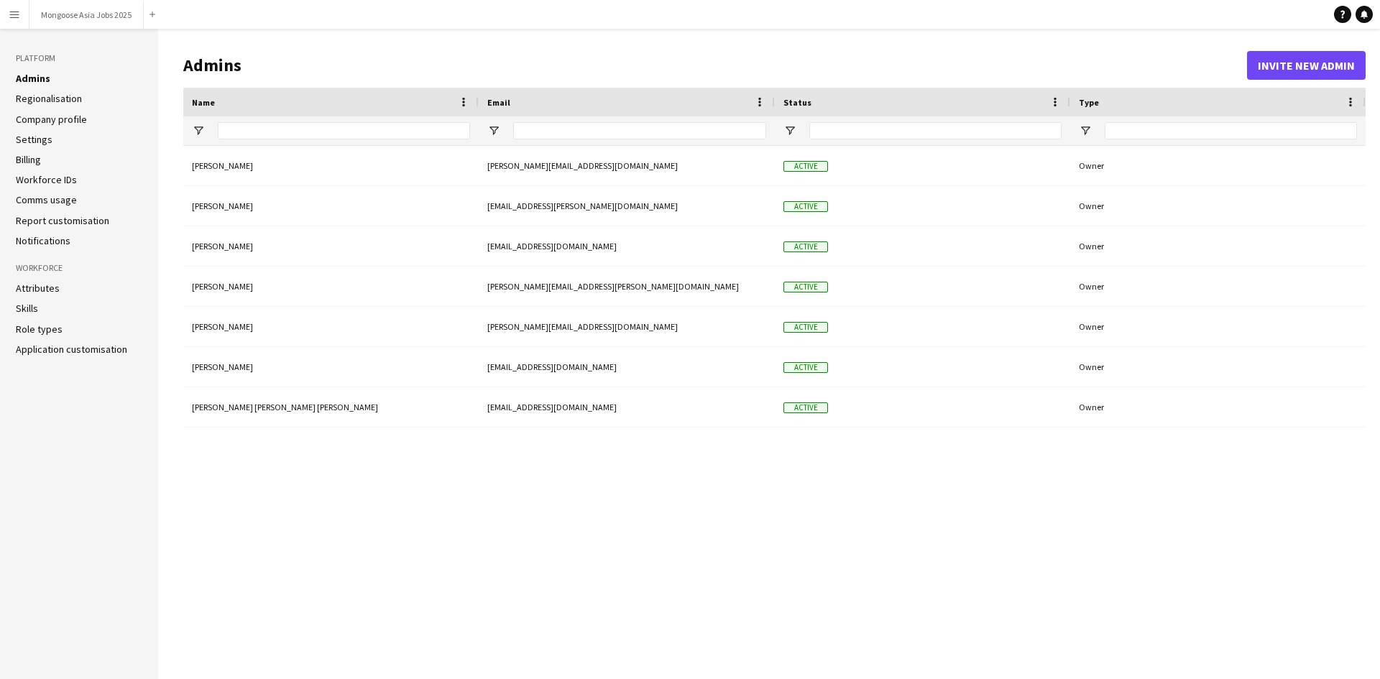
click at [43, 109] on ul "Admins Regionalisation Company profile Settings Billing Workforce IDs Comms usa…" at bounding box center [79, 159] width 126 height 175
click at [43, 119] on link "Company profile" at bounding box center [51, 119] width 71 height 13
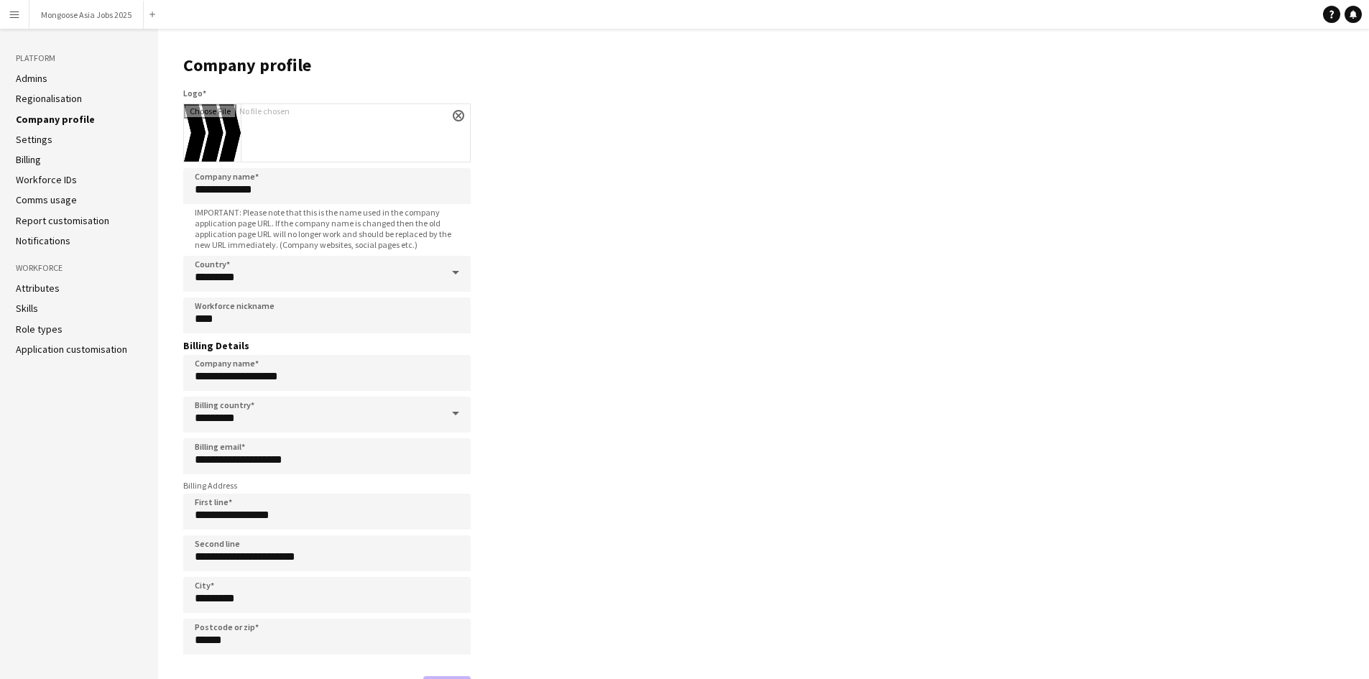
click at [19, 17] on app-icon "Menu" at bounding box center [14, 14] width 11 height 11
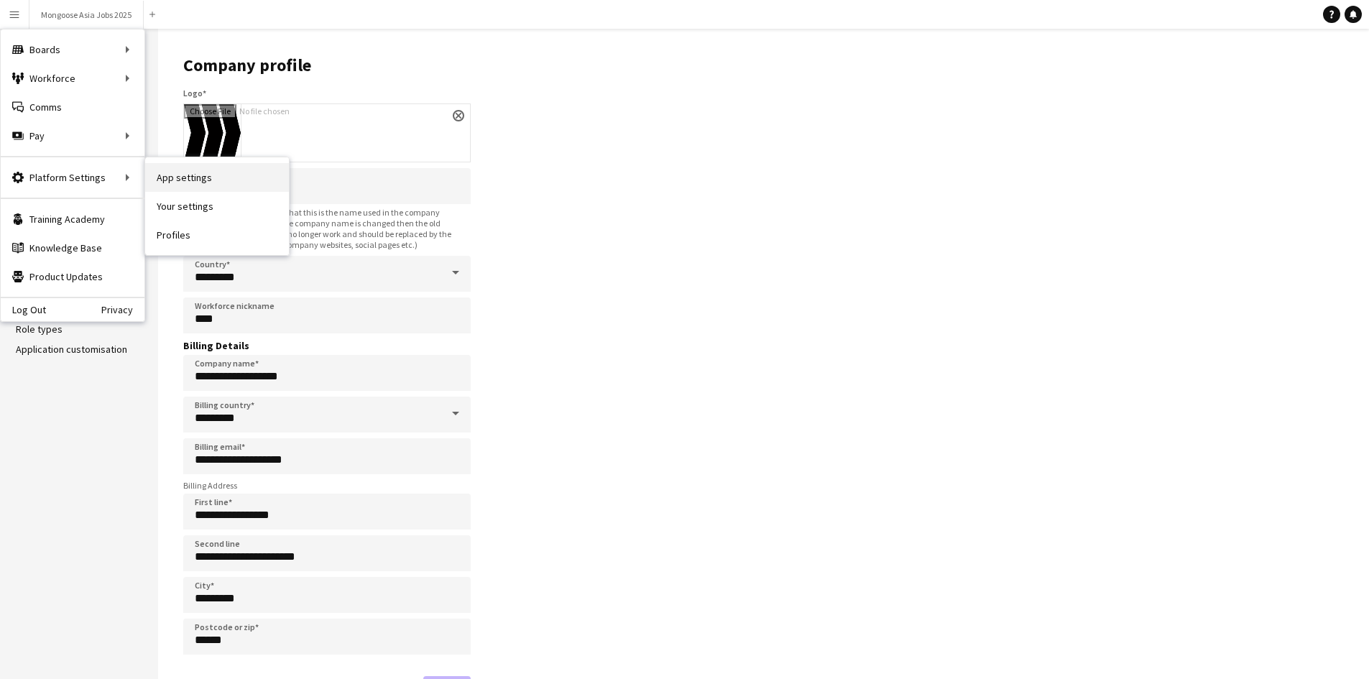
click at [192, 177] on link "App settings" at bounding box center [217, 177] width 144 height 29
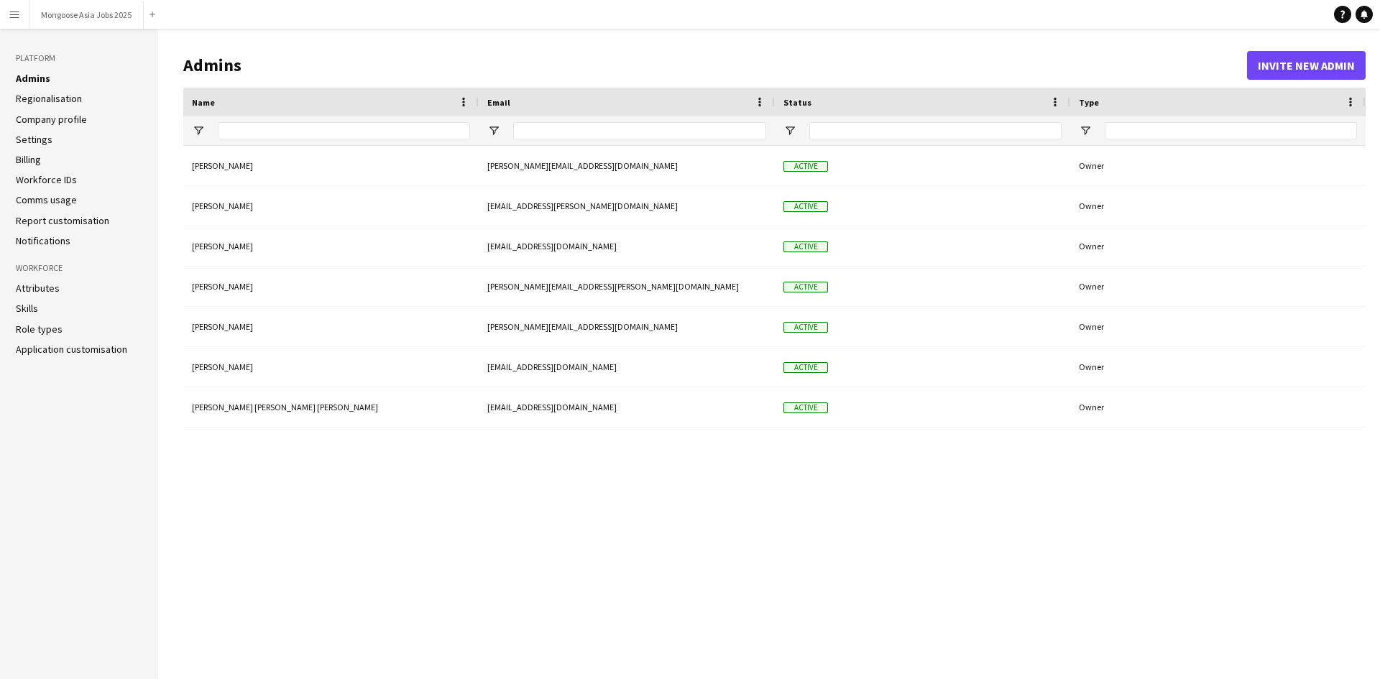
click at [9, 14] on app-icon "Menu" at bounding box center [14, 14] width 11 height 11
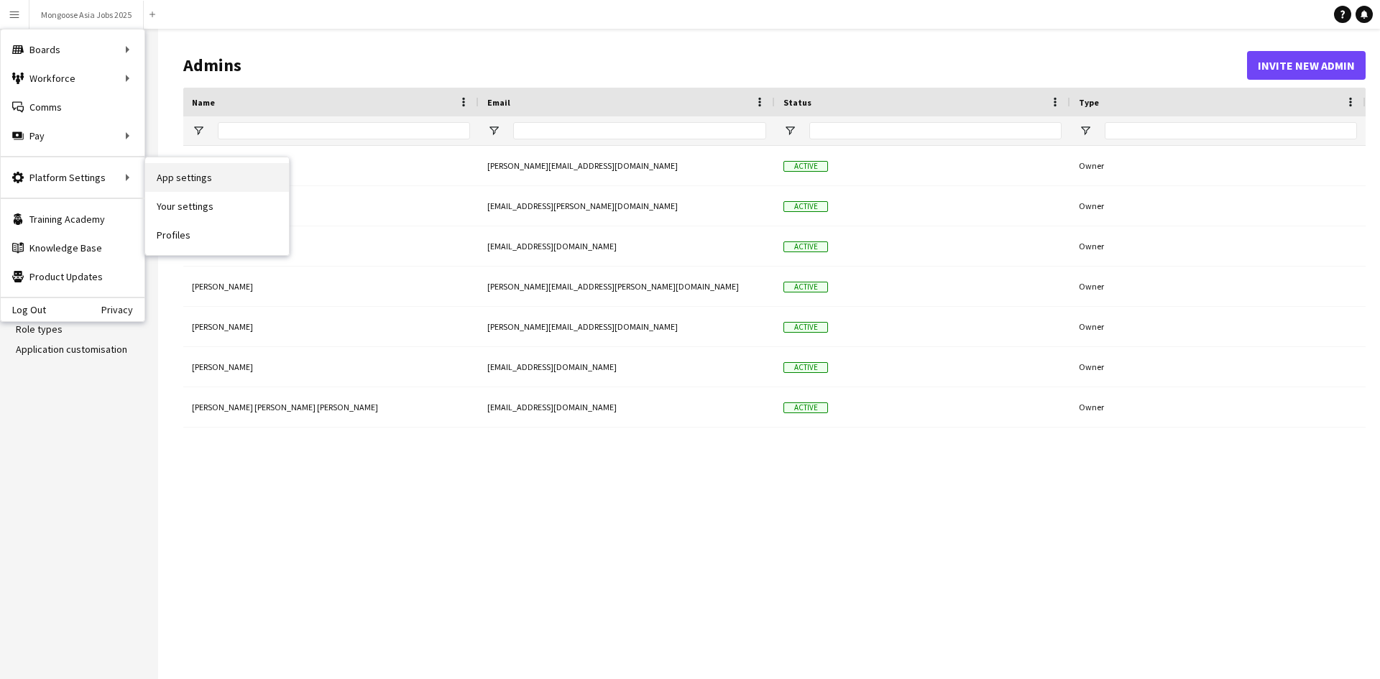
click at [183, 175] on link "App settings" at bounding box center [217, 177] width 144 height 29
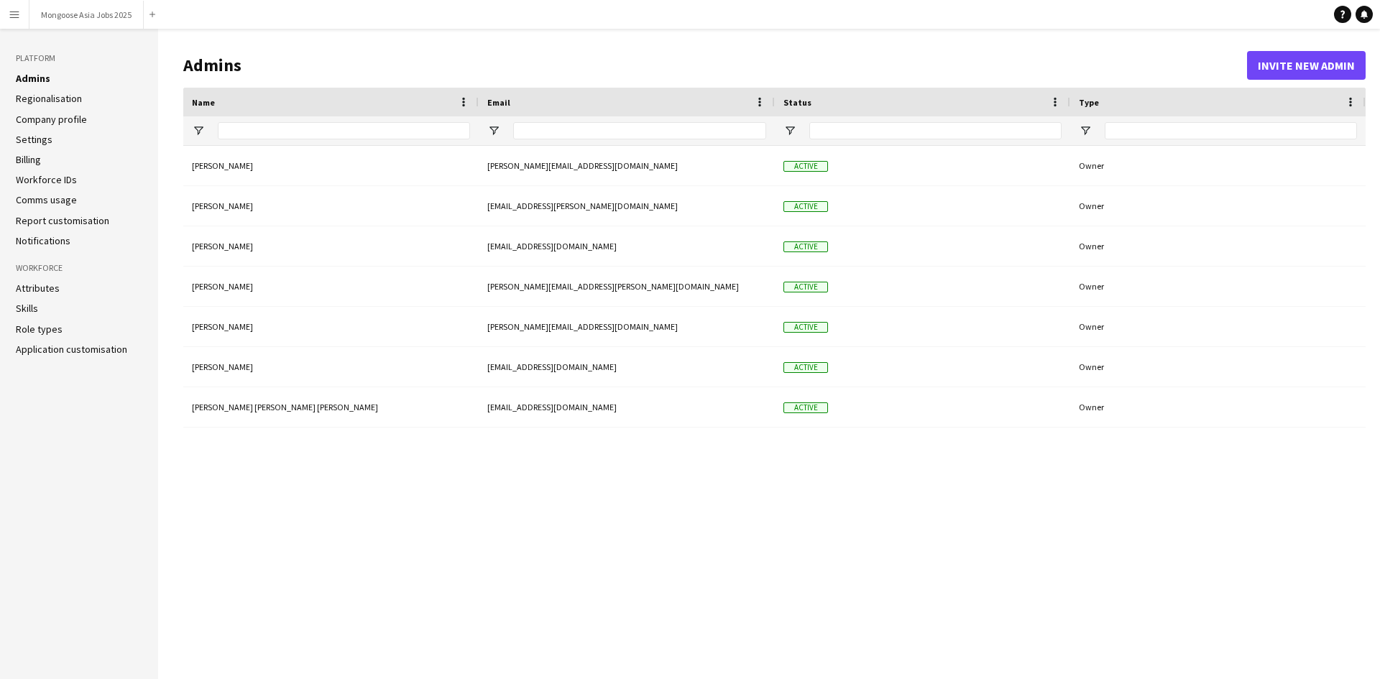
click at [39, 121] on link "Company profile" at bounding box center [51, 119] width 71 height 13
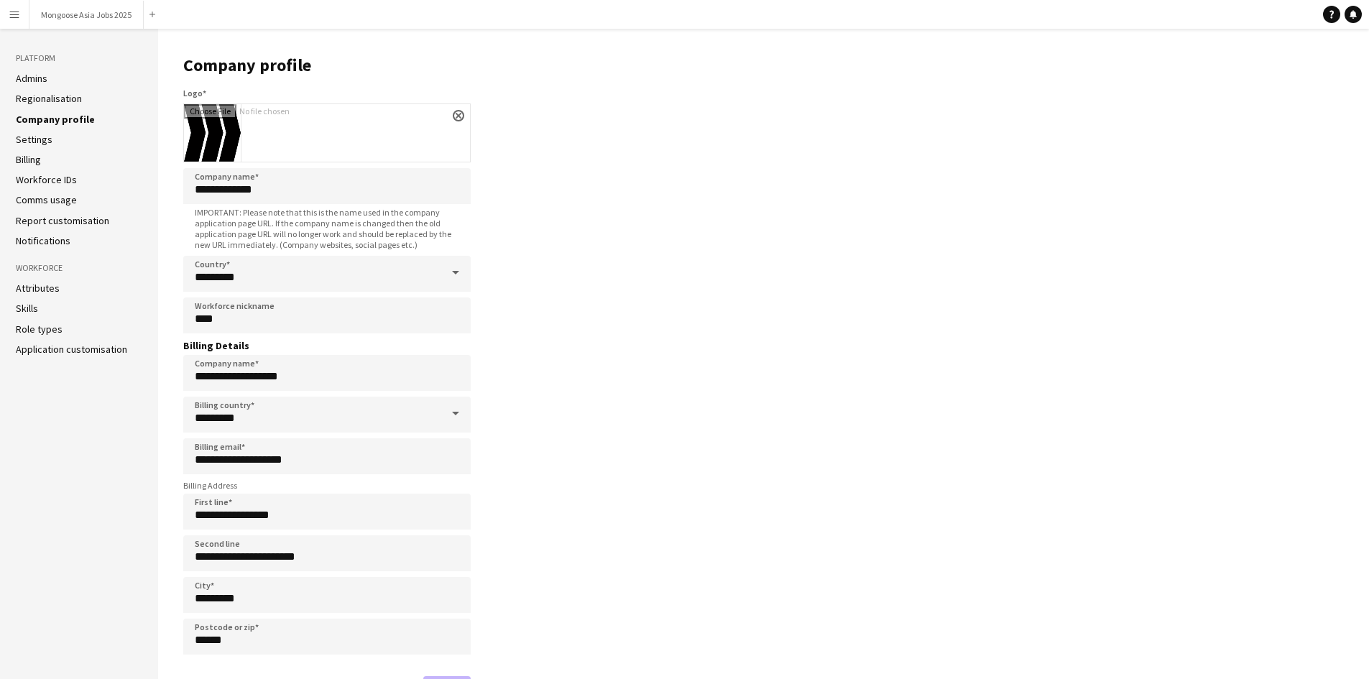
scroll to position [47, 0]
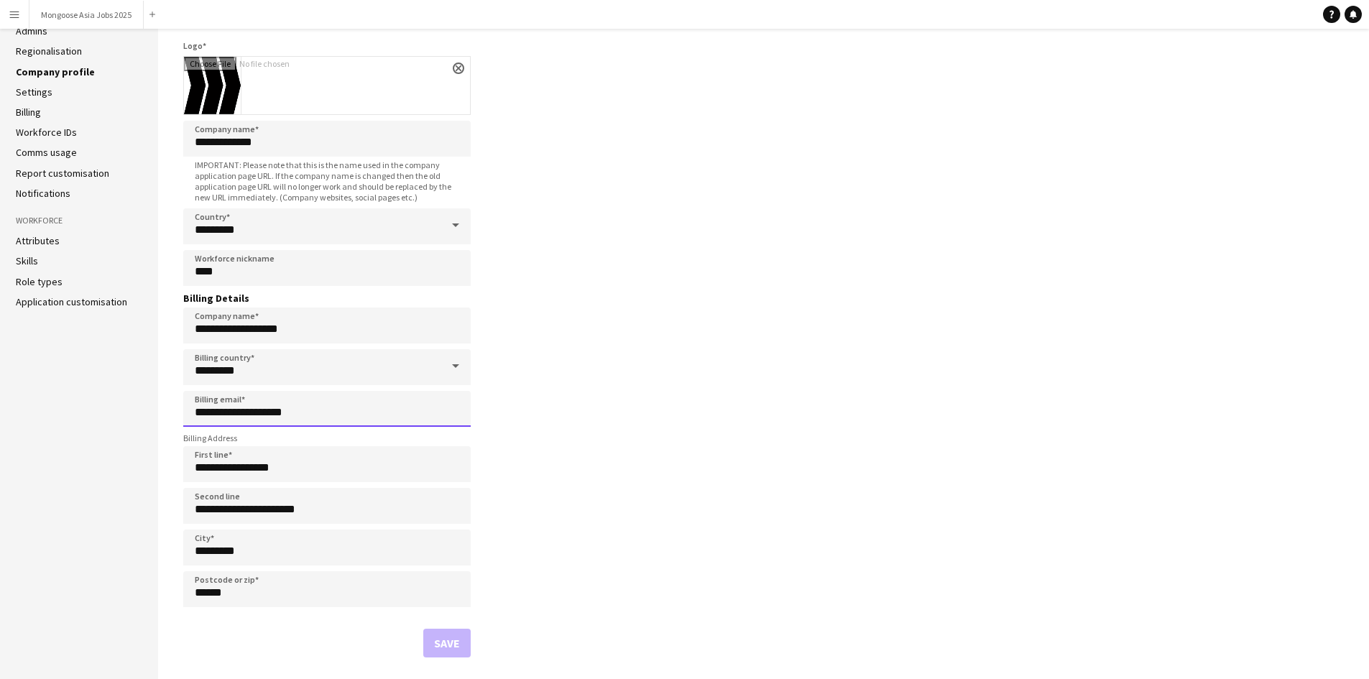
click at [346, 413] on input "**********" at bounding box center [326, 409] width 287 height 36
click at [691, 335] on main "**********" at bounding box center [763, 330] width 1211 height 698
click at [17, 10] on app-icon "Menu" at bounding box center [14, 14] width 11 height 11
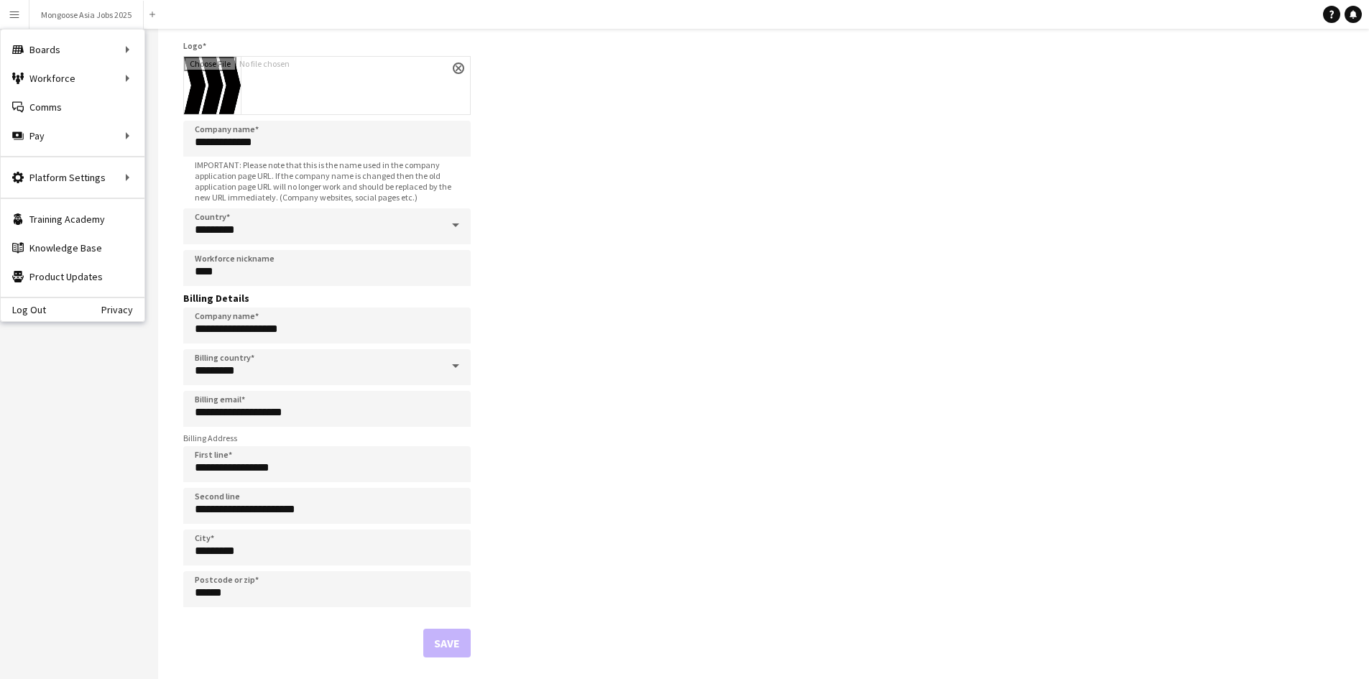
click at [13, 7] on button "Menu" at bounding box center [14, 14] width 29 height 29
